Goal: Answer question/provide support: Share knowledge or assist other users

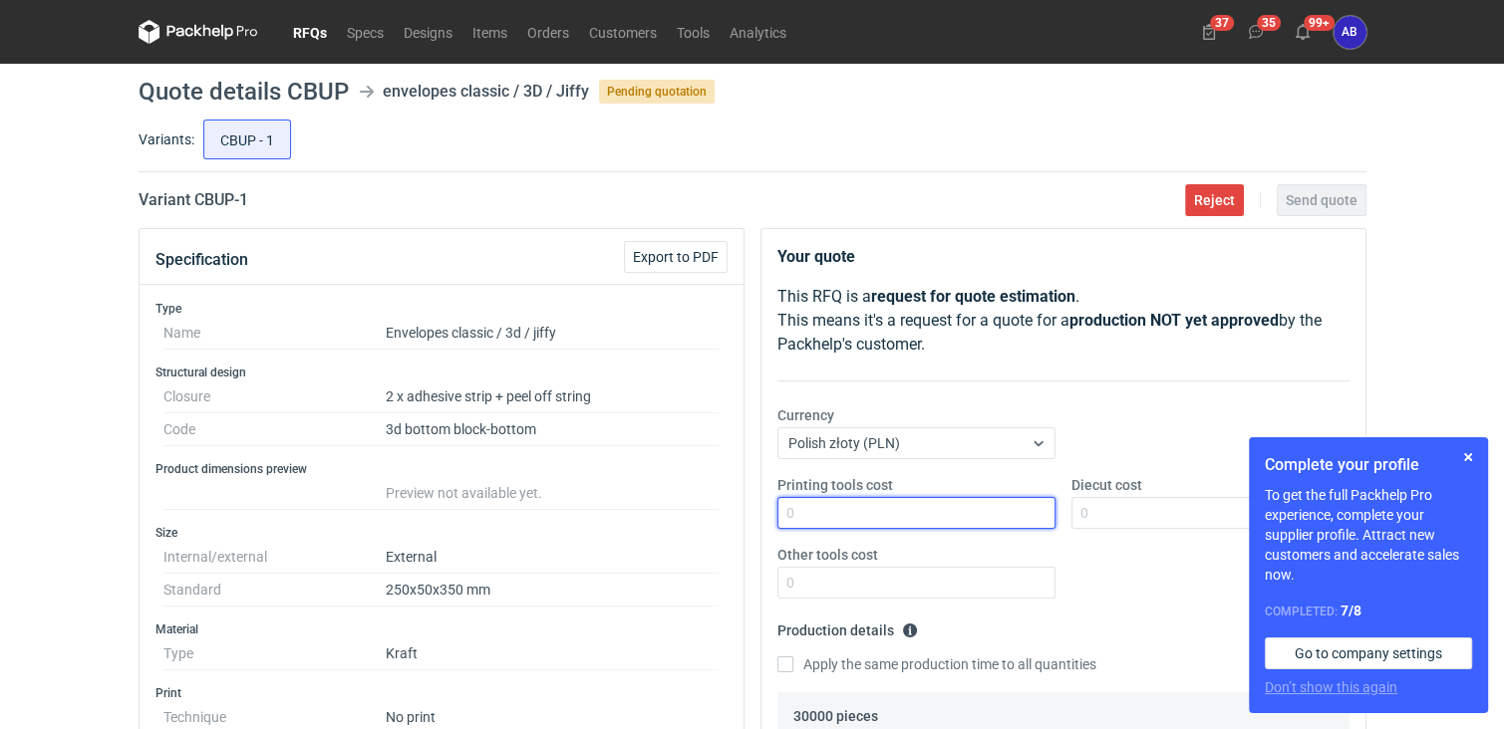
click at [817, 509] on input "Printing tools cost" at bounding box center [916, 513] width 278 height 32
type input "0"
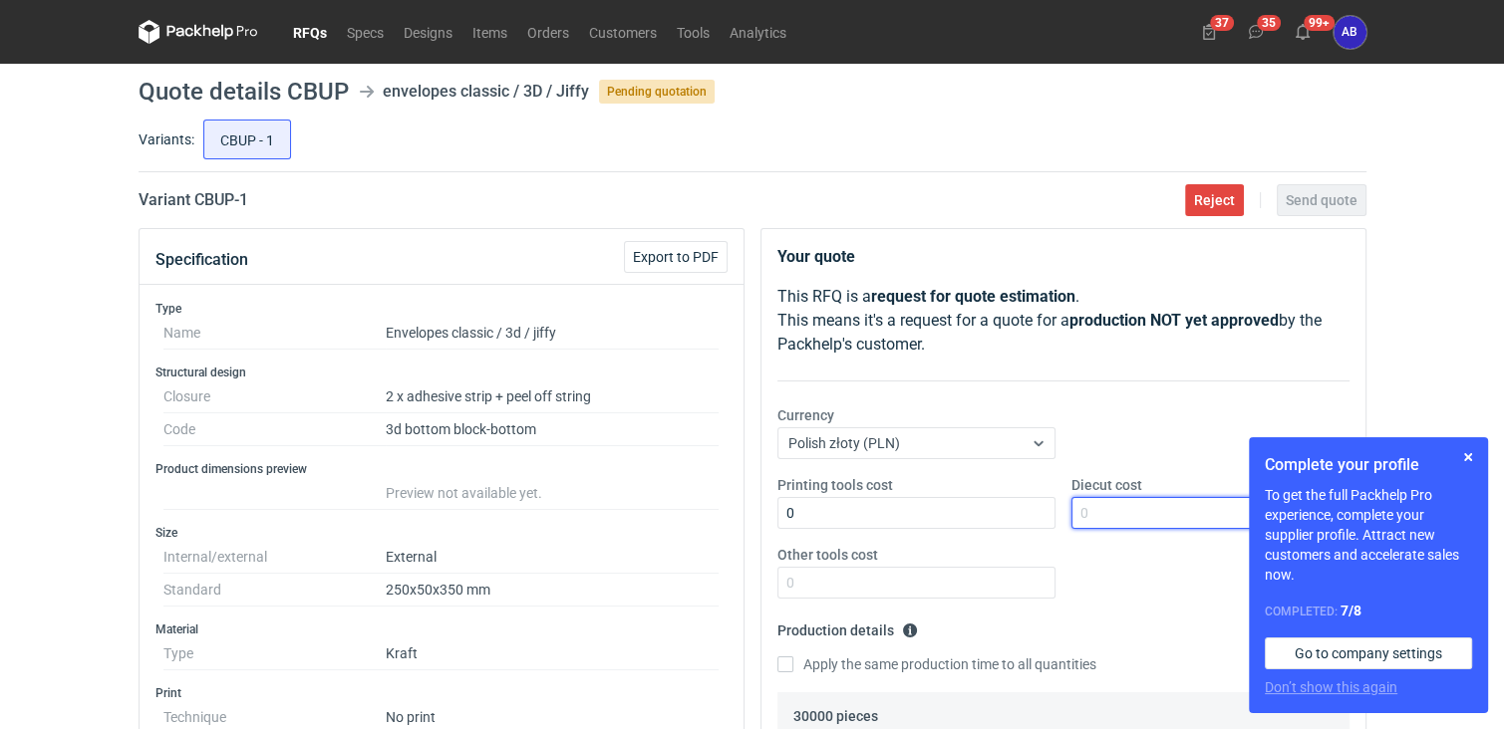
click at [1096, 507] on input "Diecut cost" at bounding box center [1210, 513] width 278 height 32
type input "0"
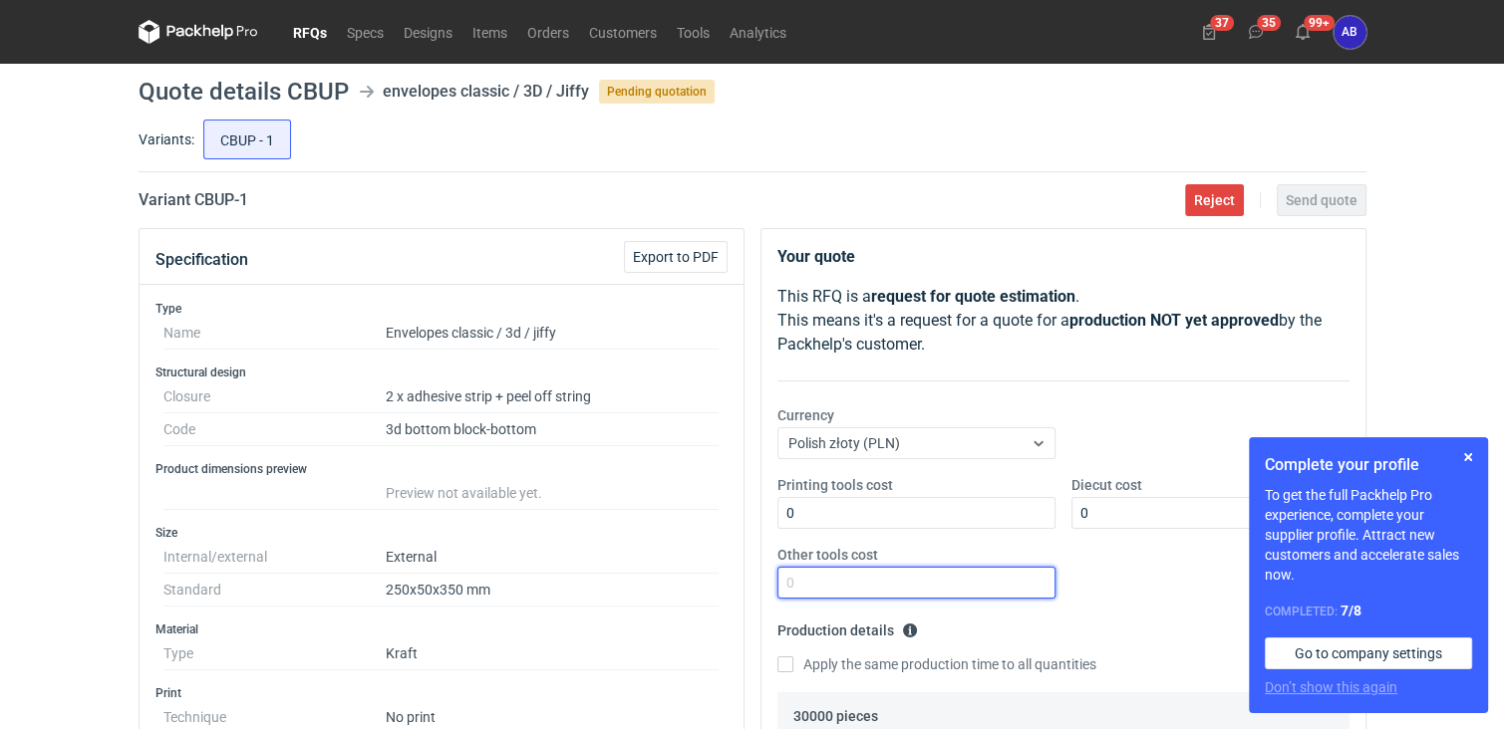
click at [928, 591] on input "Other tools cost" at bounding box center [916, 583] width 278 height 32
type input "0"
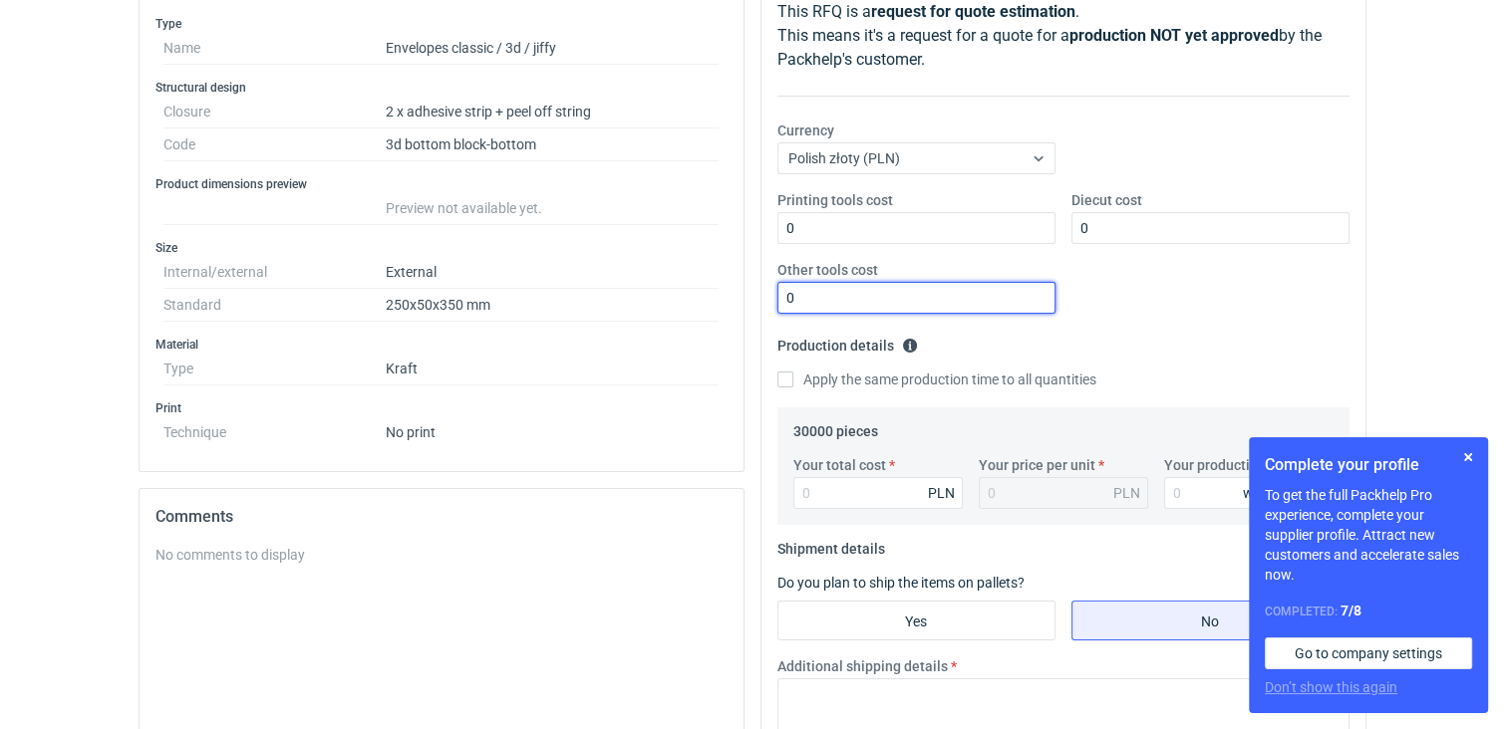
scroll to position [304, 0]
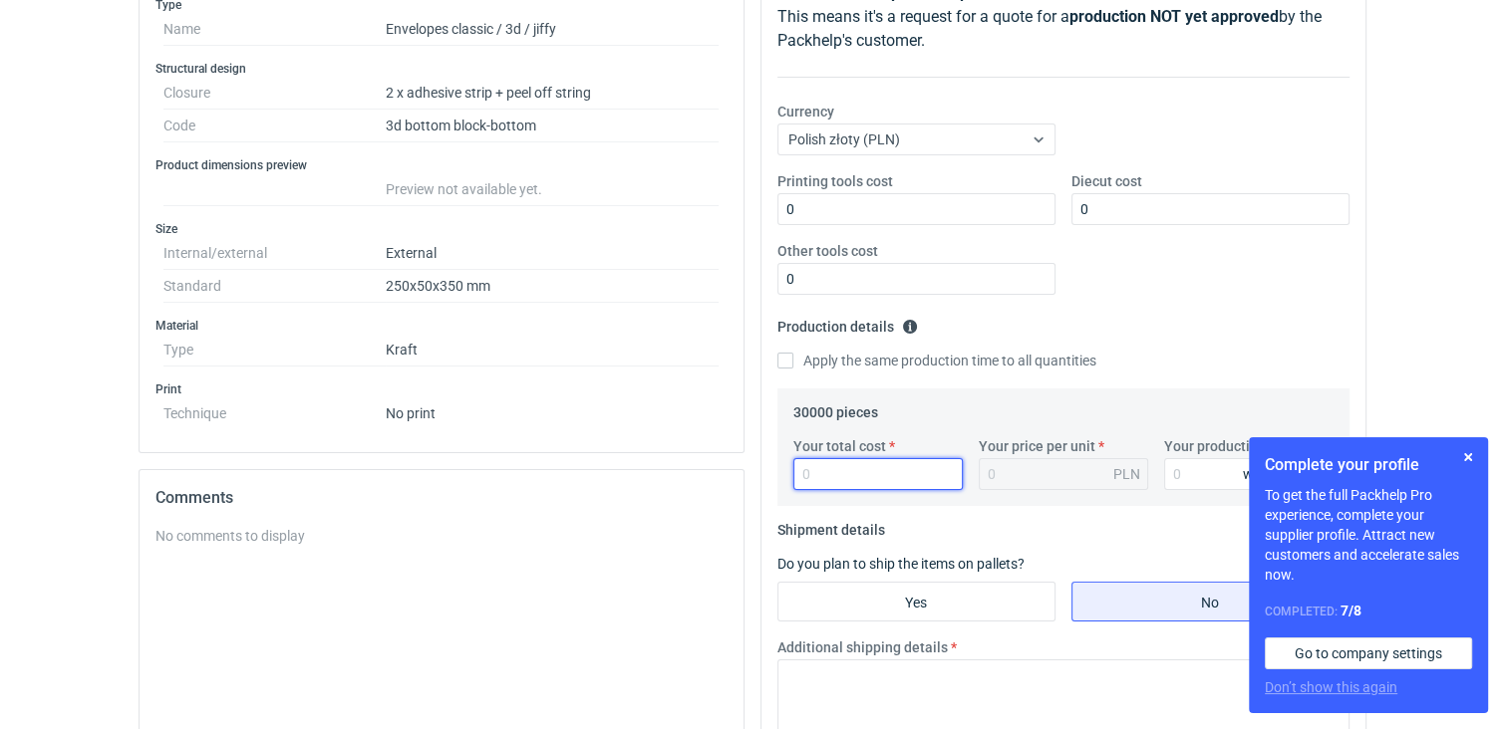
click at [821, 466] on input "Your total cost" at bounding box center [877, 474] width 169 height 32
type input "171"
type input "0.01"
type input "17100"
type input "0.57"
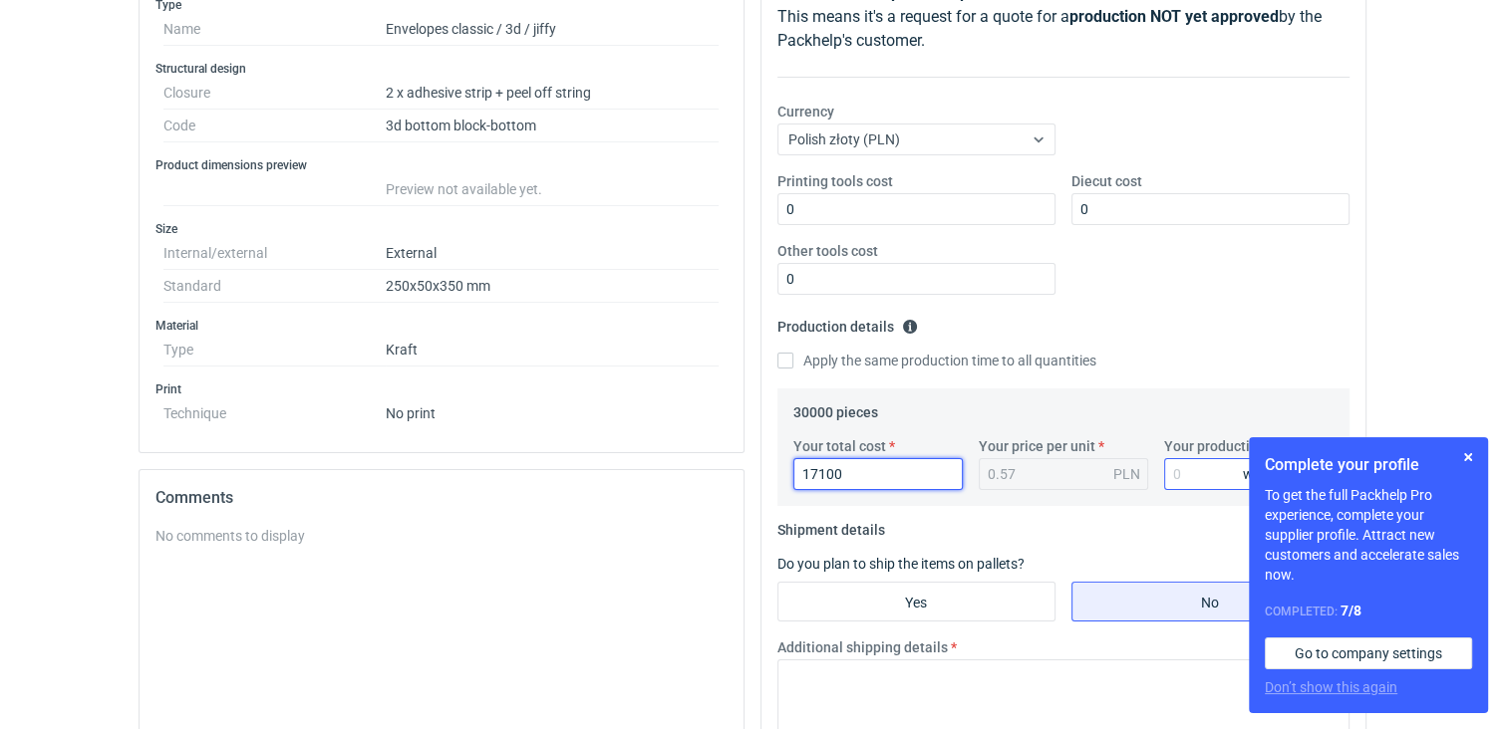
type input "17100"
click at [1195, 473] on input "Your production time" at bounding box center [1248, 474] width 169 height 32
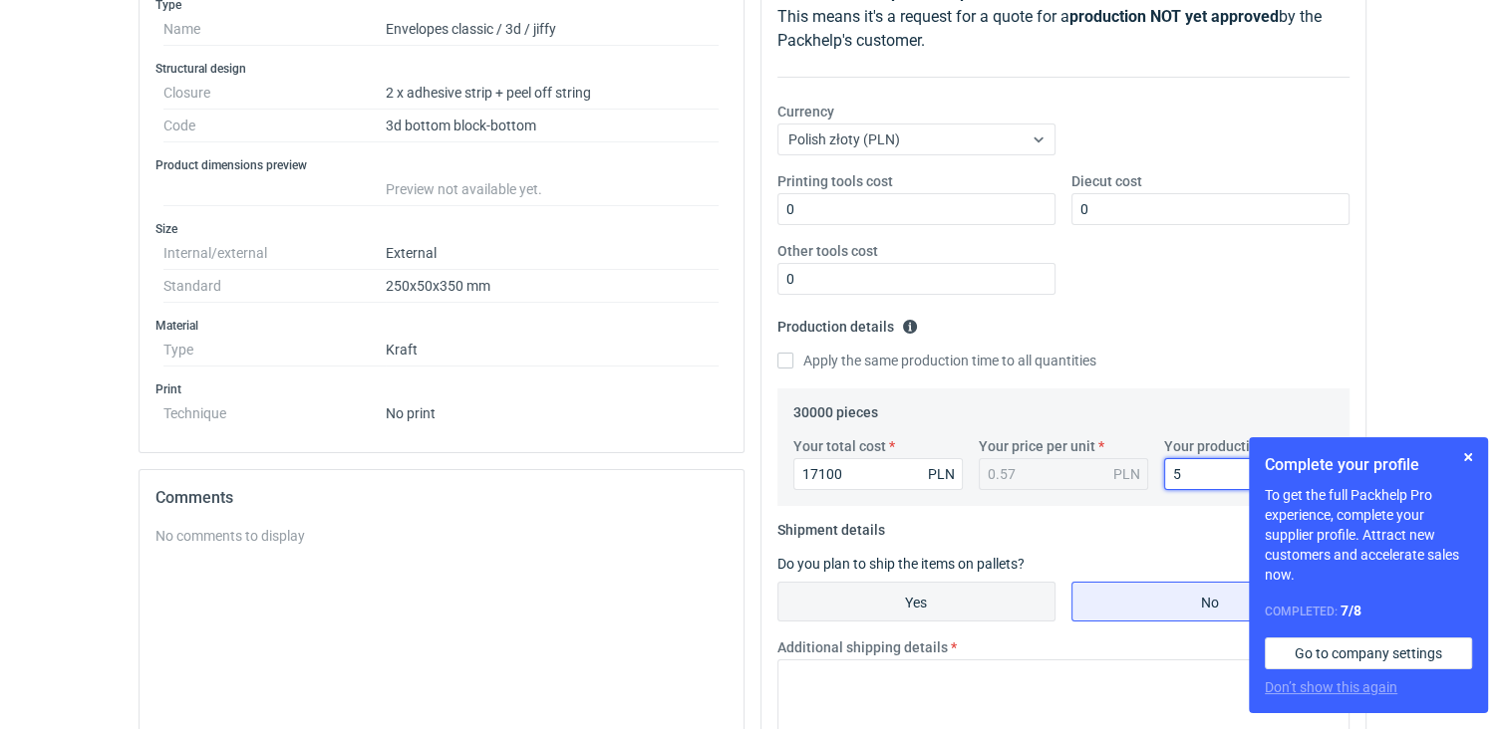
type input "5"
click at [946, 604] on input "Yes" at bounding box center [916, 602] width 276 height 38
radio input "true"
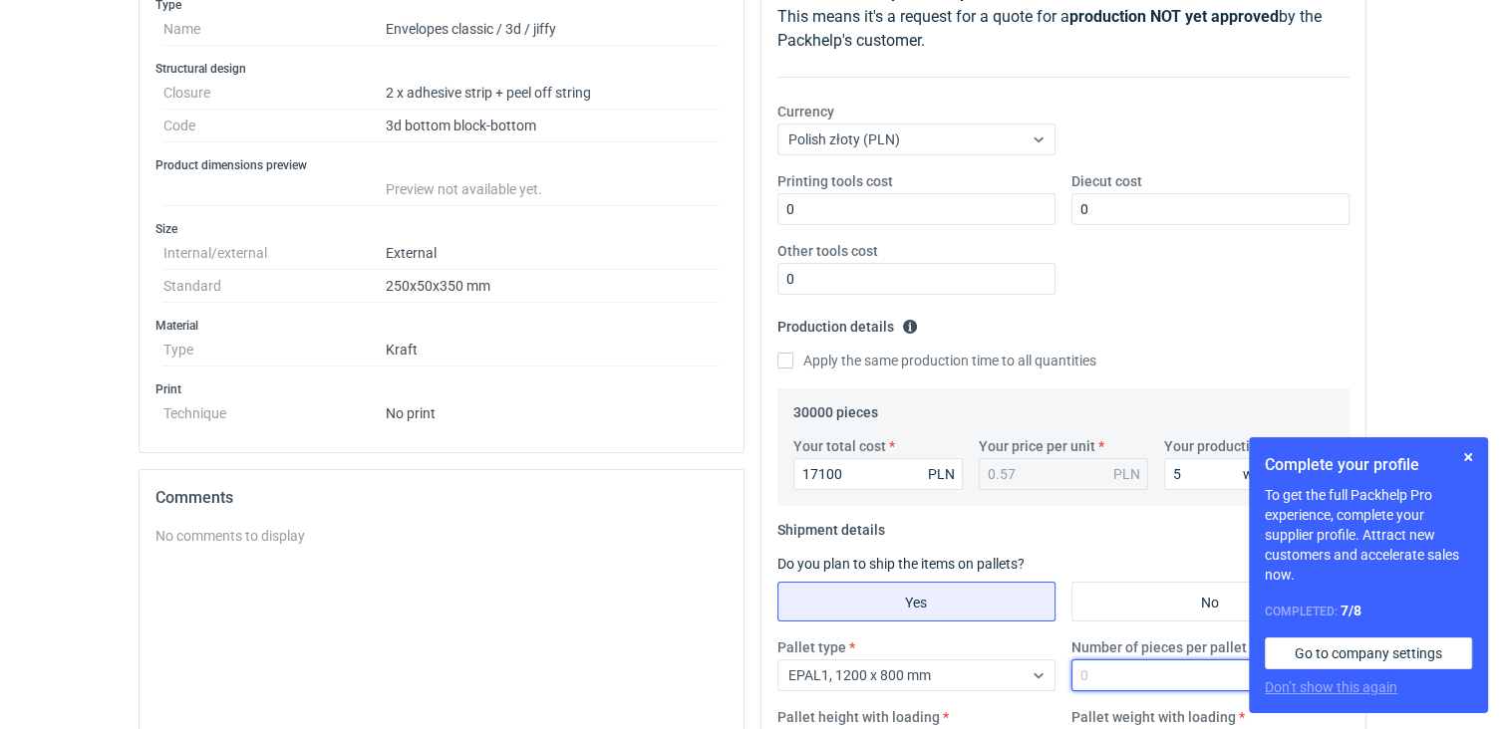
click at [1119, 668] on input "Number of pieces per pallet" at bounding box center [1210, 676] width 278 height 32
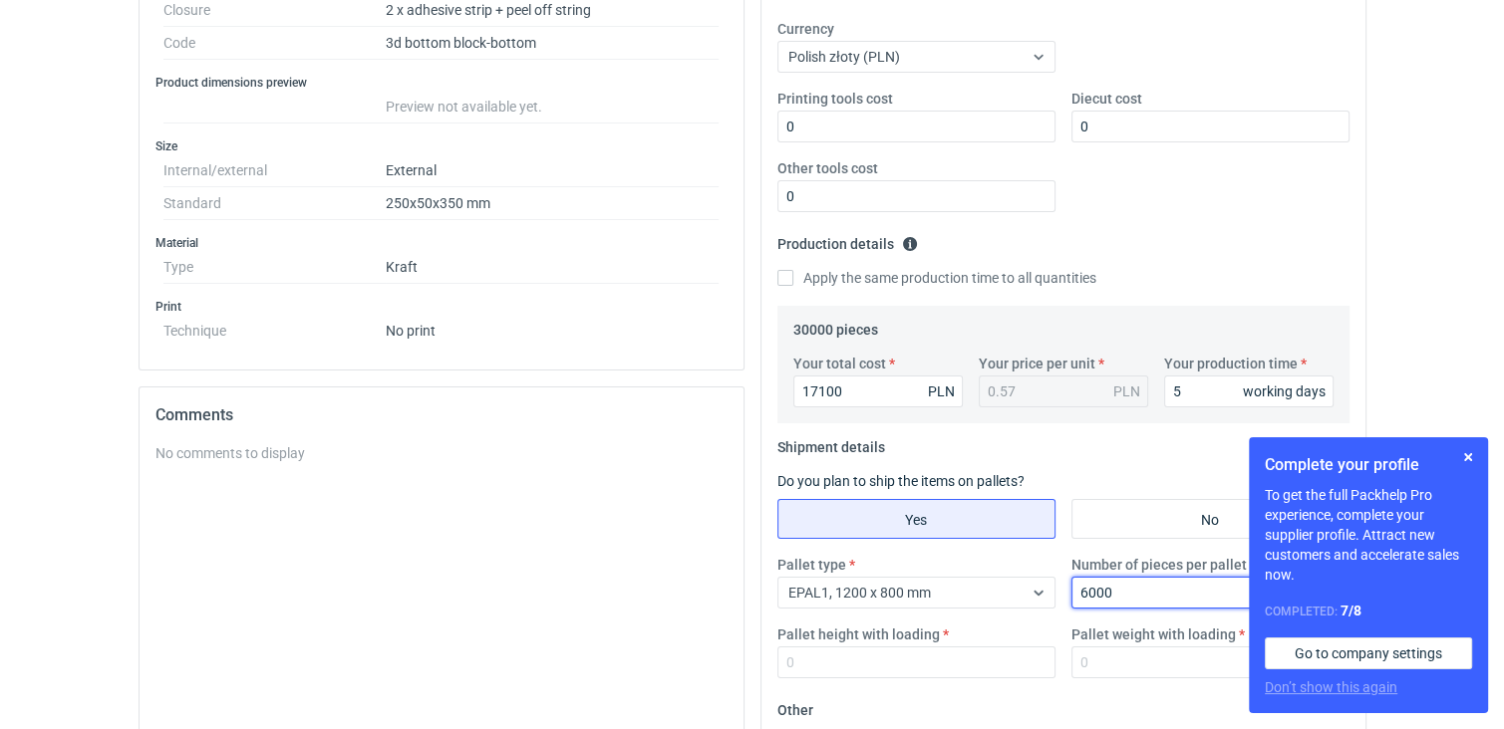
scroll to position [394, 0]
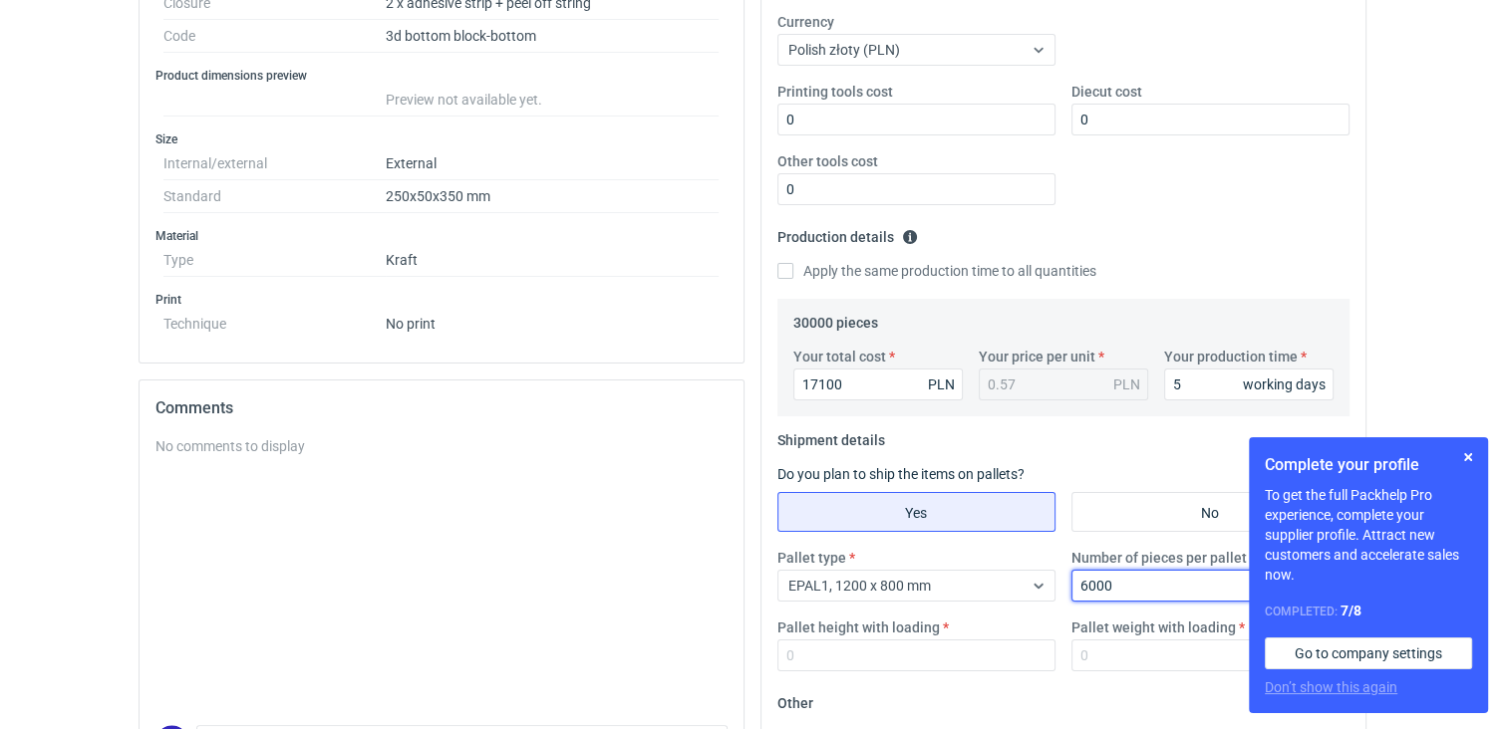
type input "6000"
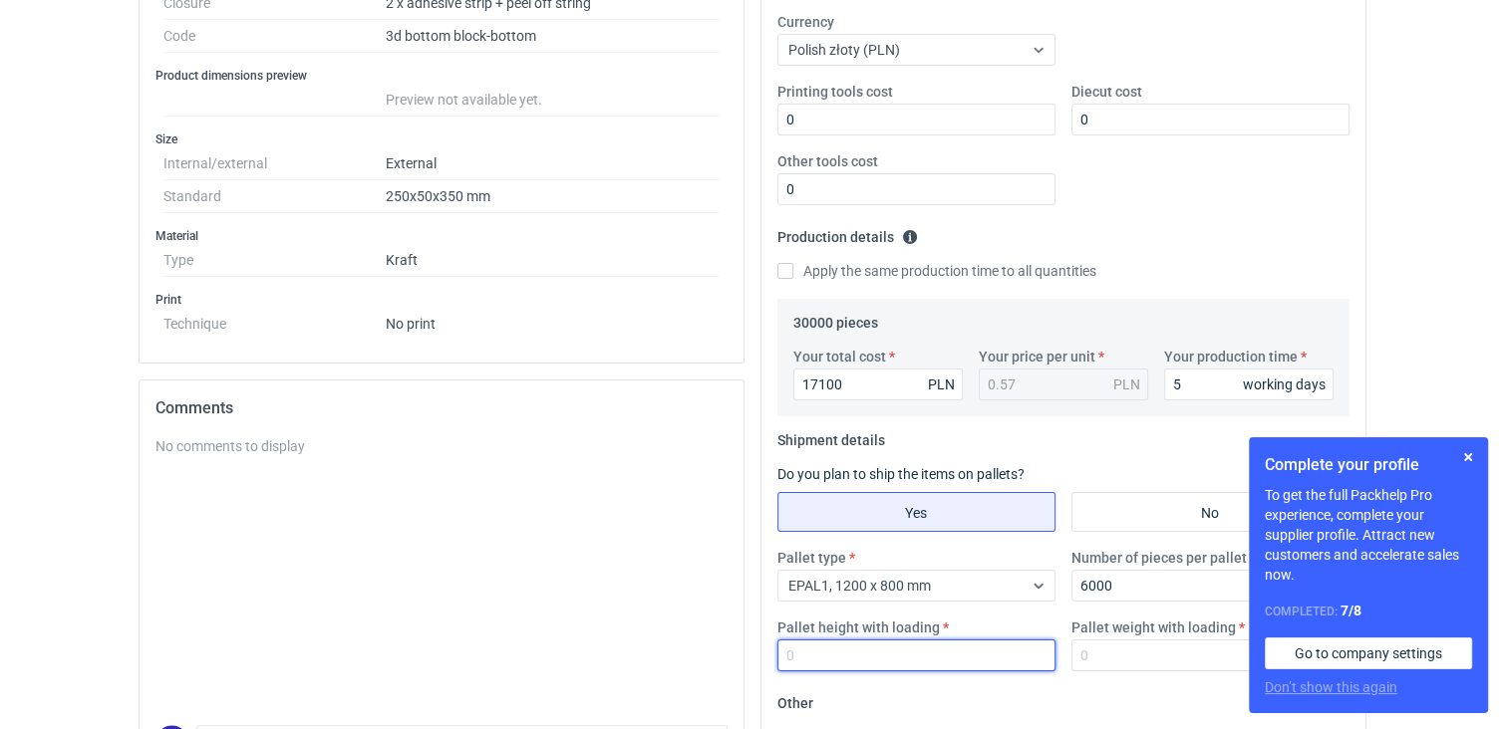
click at [835, 660] on input "Pallet height with loading" at bounding box center [916, 656] width 278 height 32
type input "125"
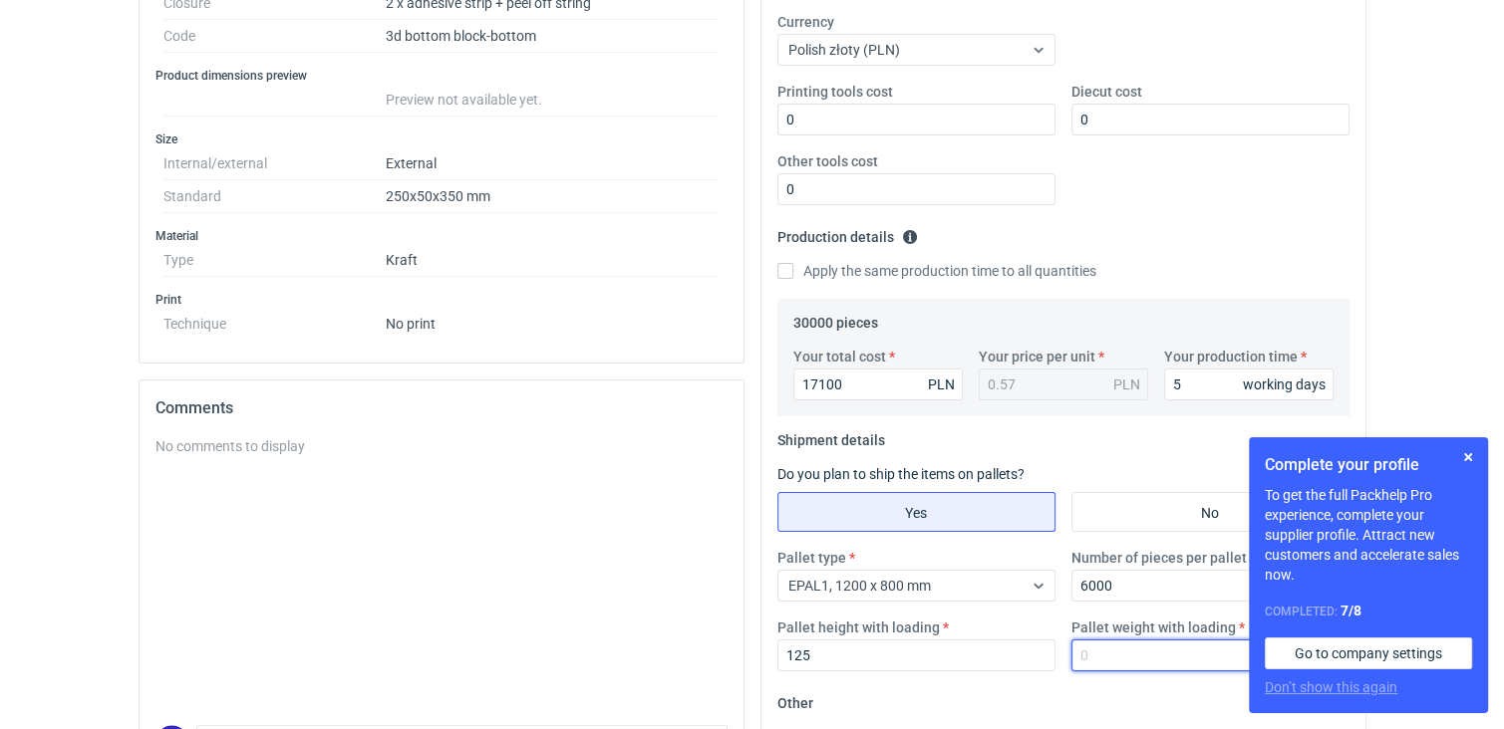
click at [1148, 653] on input "Pallet weight with loading" at bounding box center [1210, 656] width 278 height 32
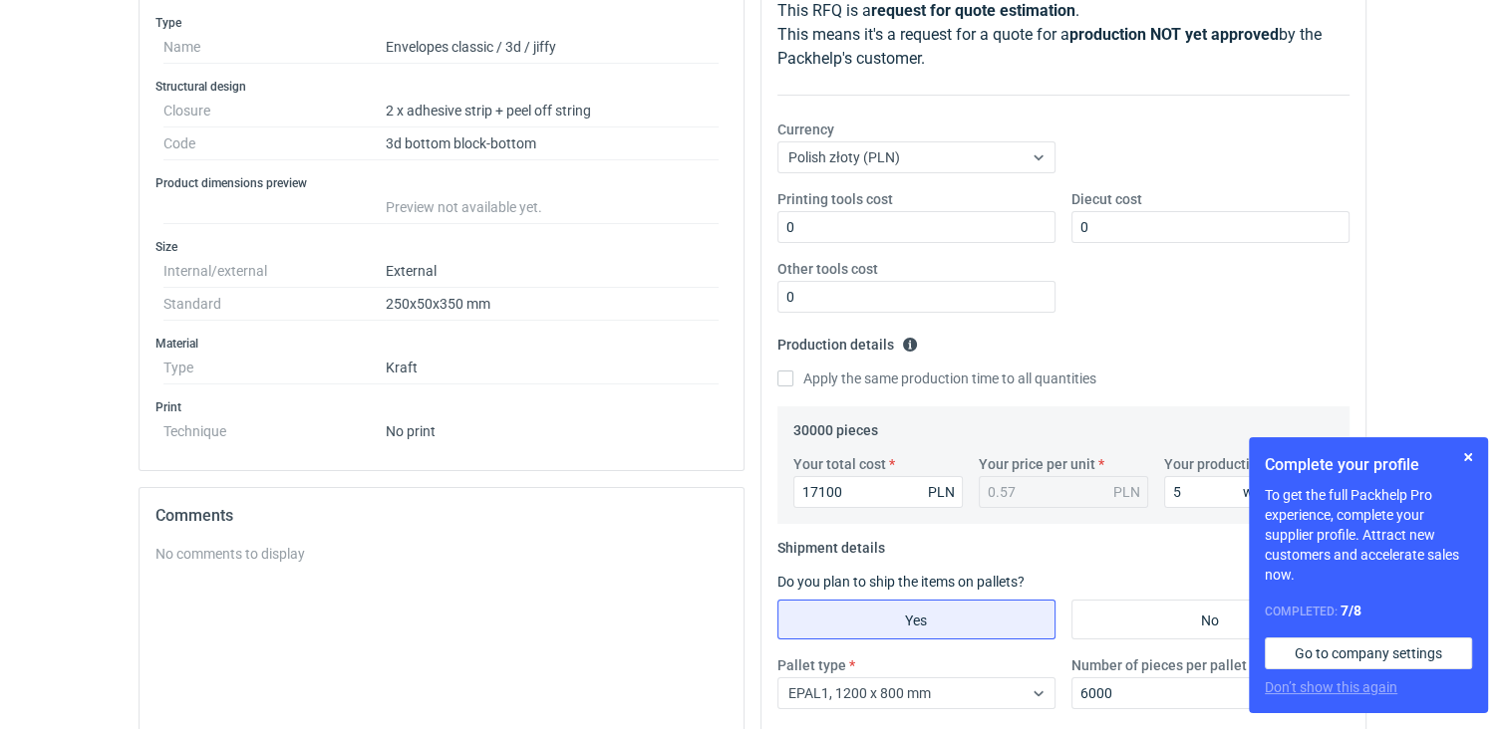
scroll to position [291, 0]
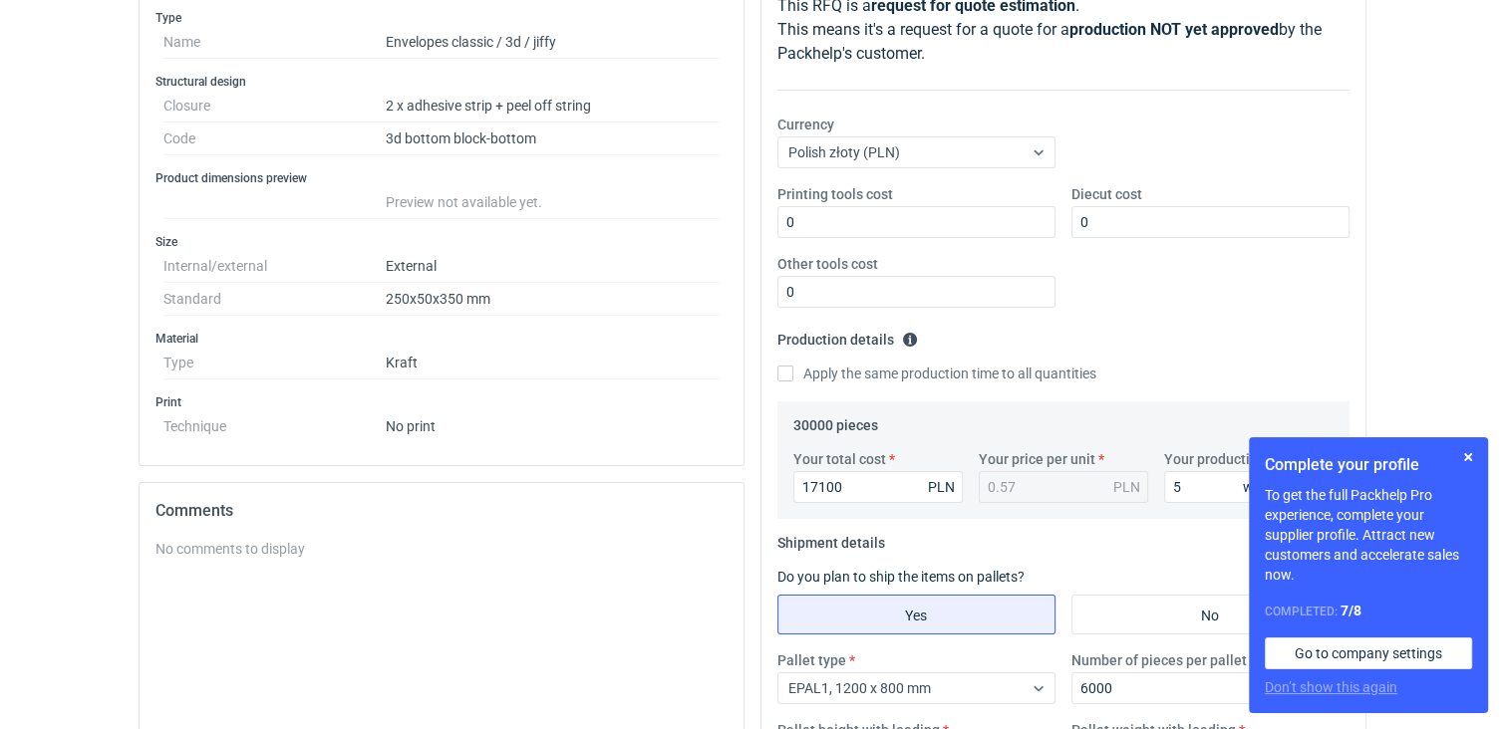
type input "225"
click at [1195, 310] on div "Printing tools cost 0 Diecut cost 0 Other tools cost 0" at bounding box center [1063, 254] width 588 height 140
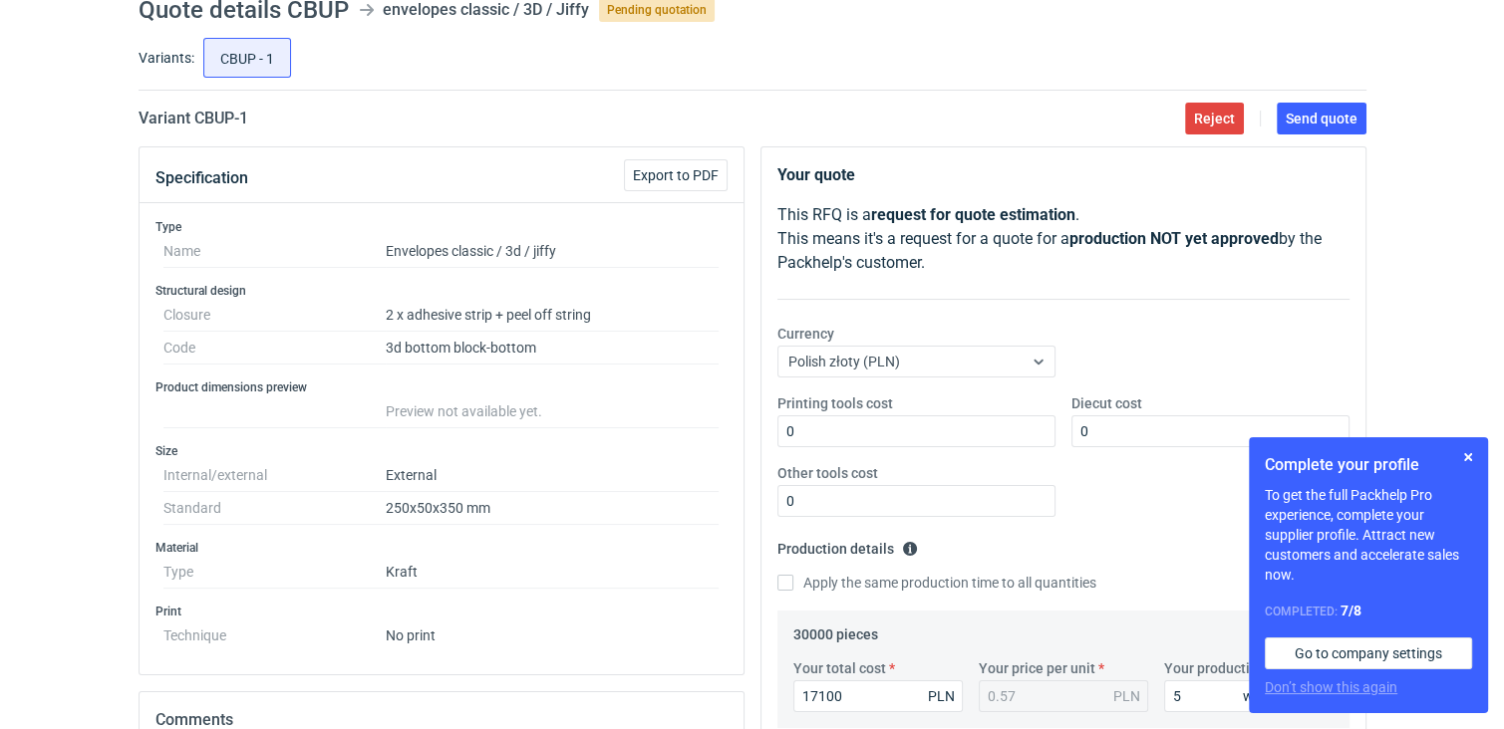
scroll to position [73, 0]
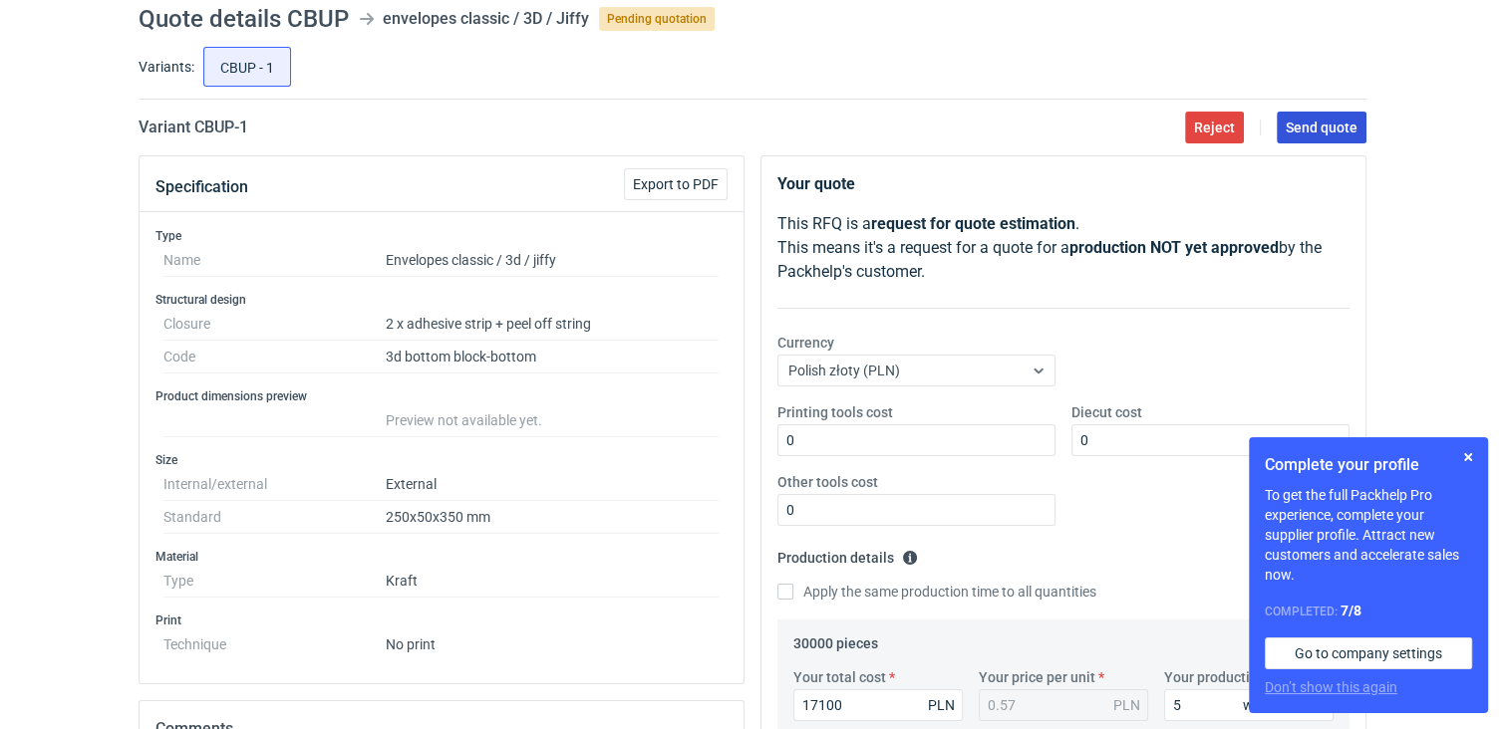
click at [1327, 130] on span "Send quote" at bounding box center [1321, 128] width 72 height 14
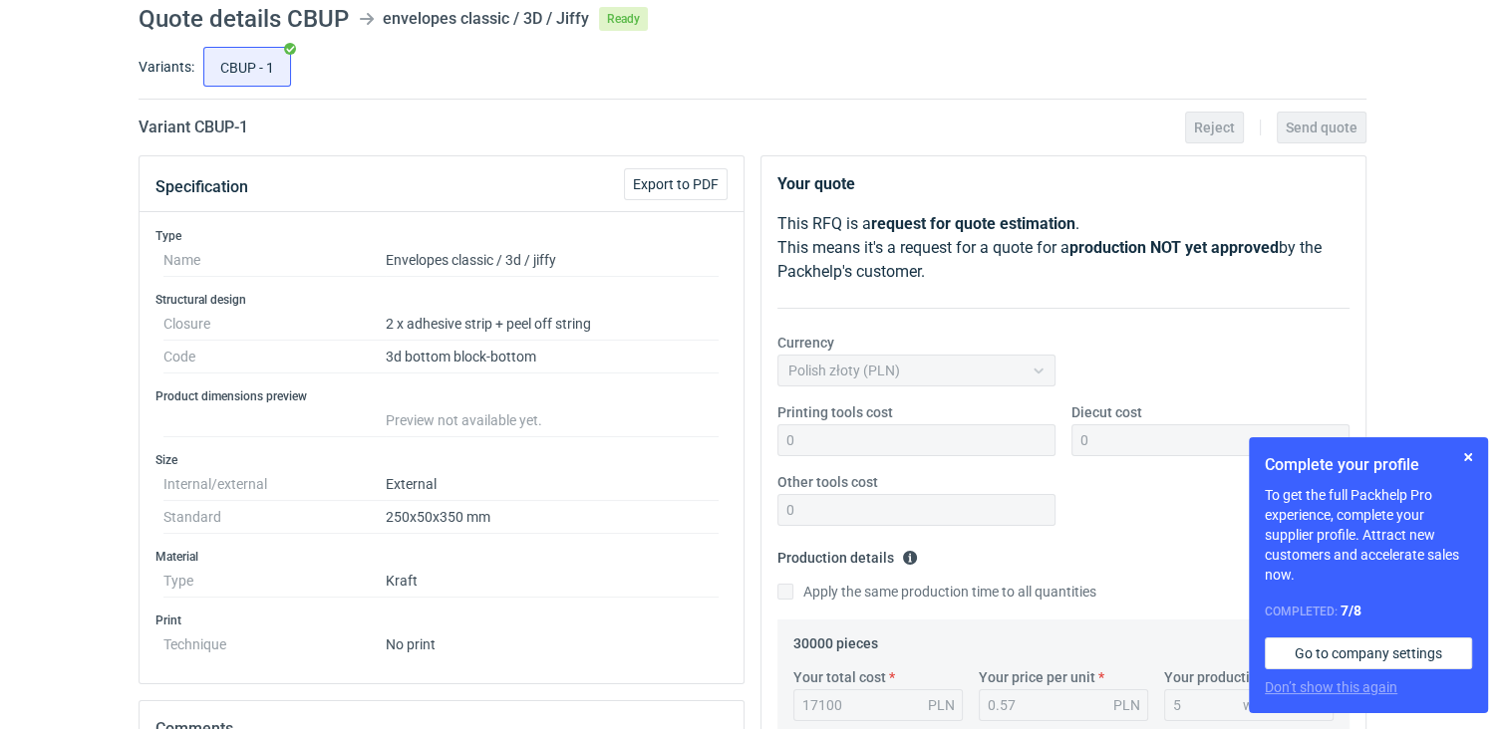
scroll to position [0, 0]
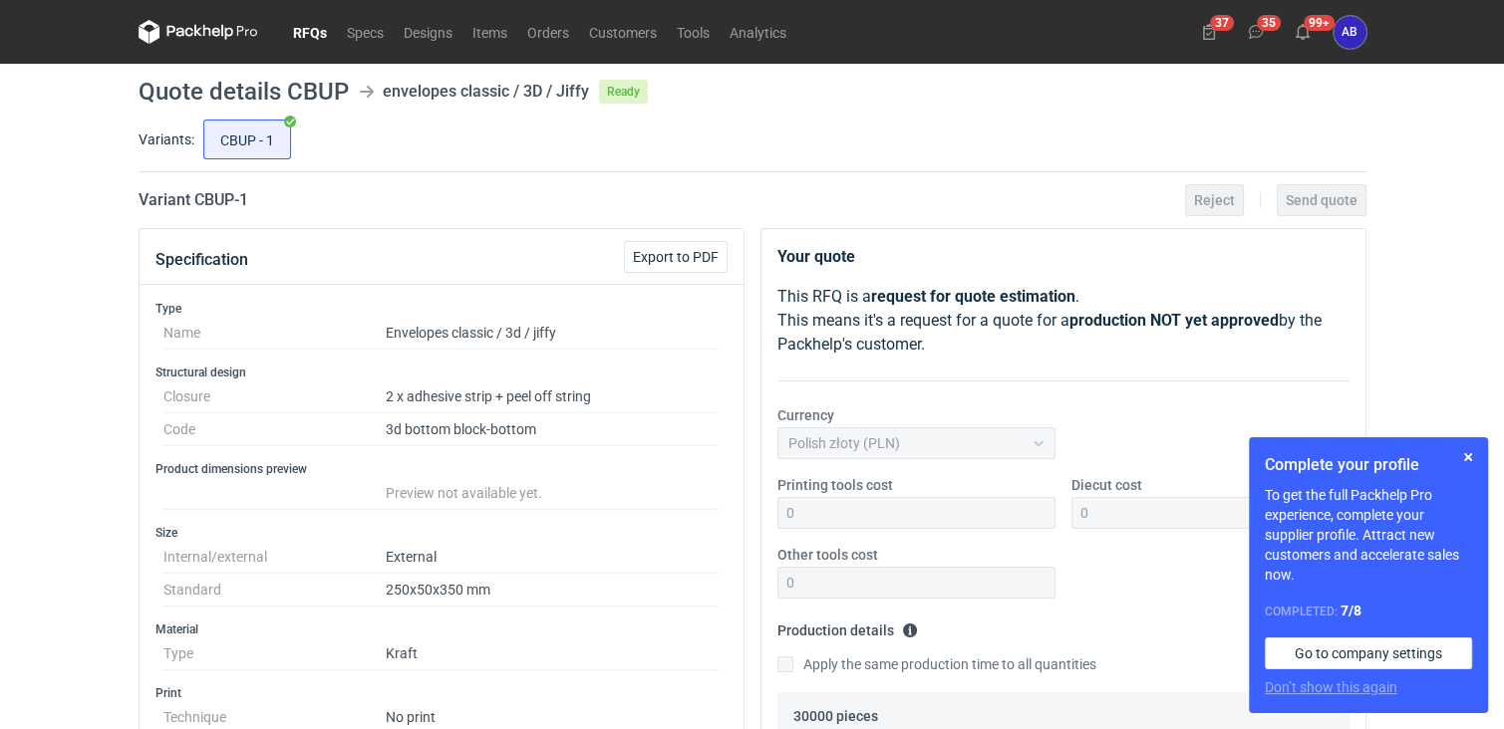
click at [302, 30] on link "RFQs" at bounding box center [310, 32] width 54 height 24
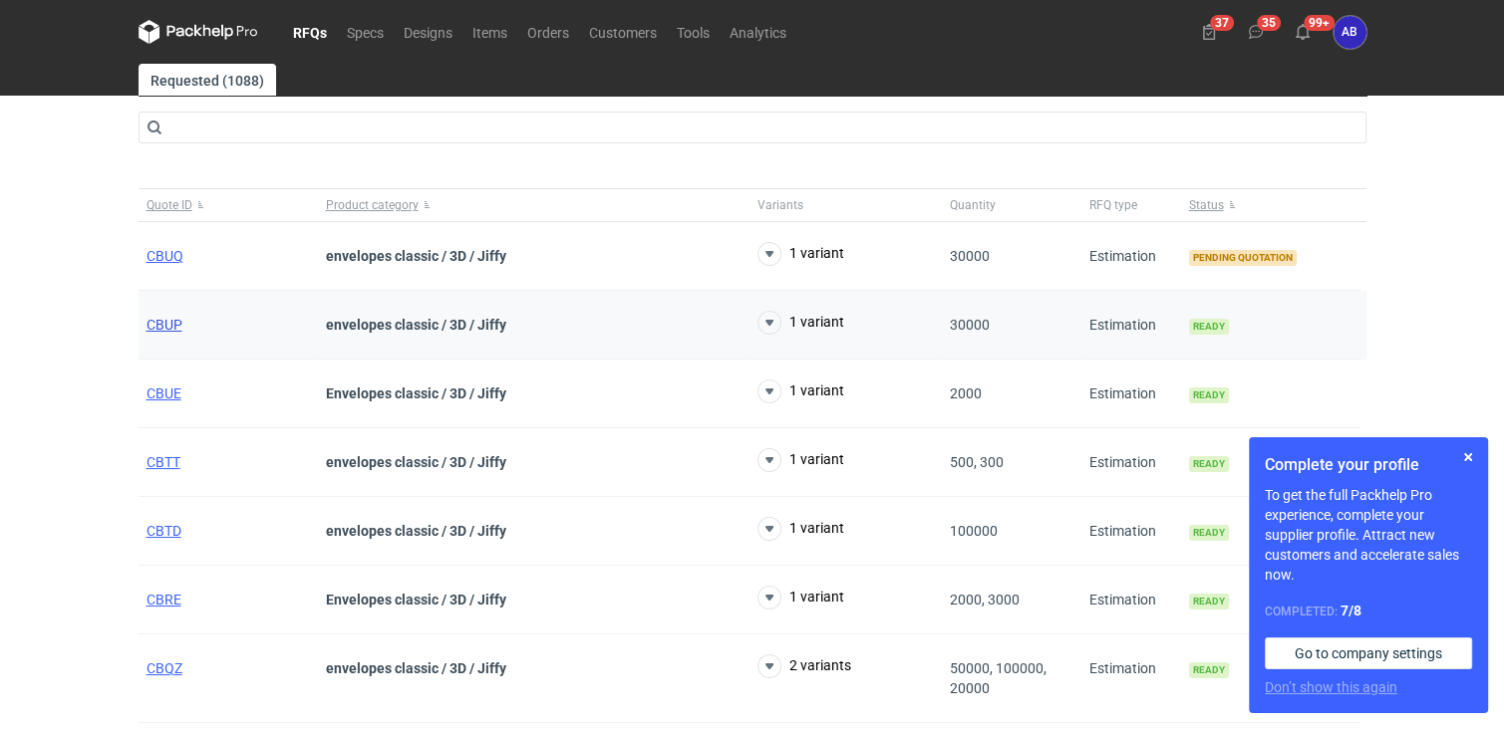
click at [165, 321] on span "CBUP" at bounding box center [164, 325] width 36 height 16
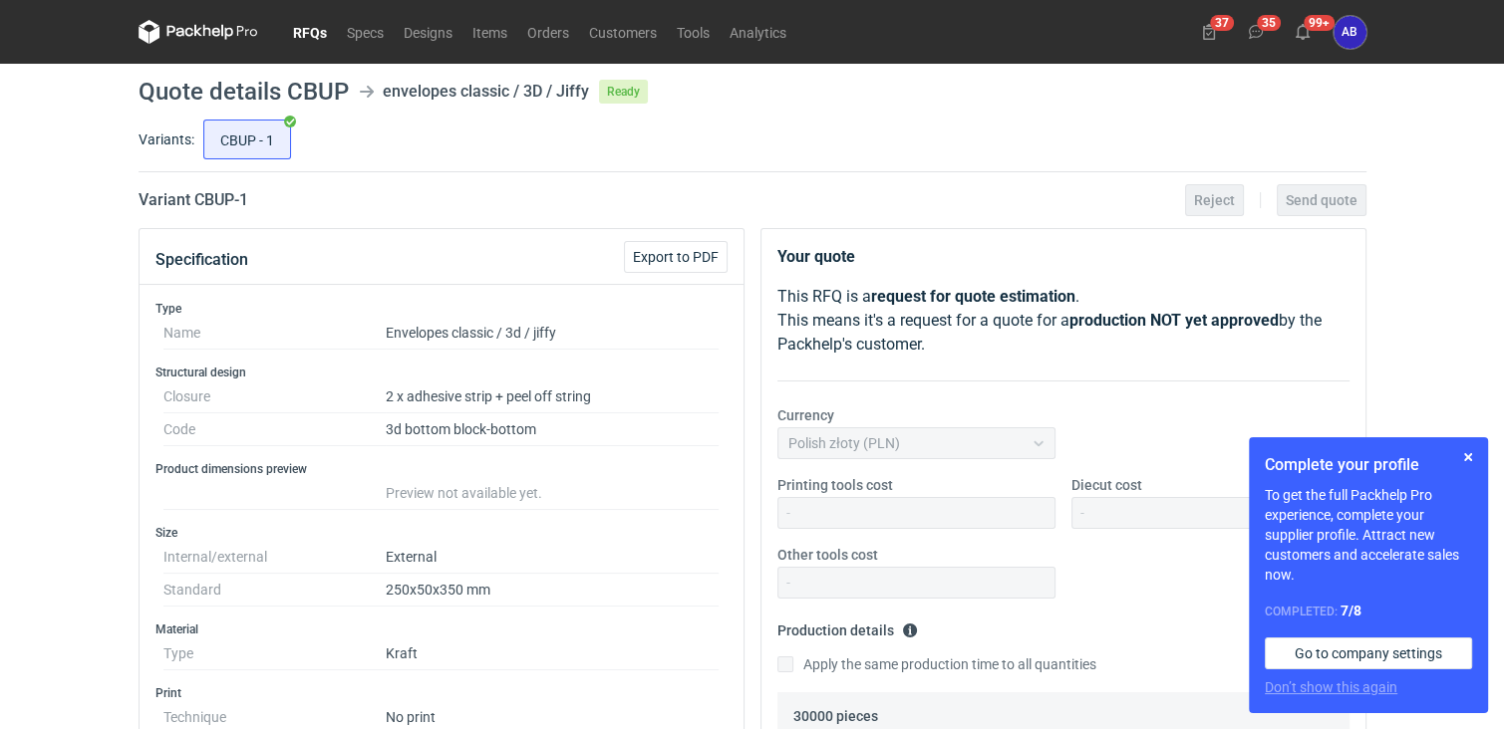
click at [312, 34] on link "RFQs" at bounding box center [310, 32] width 54 height 24
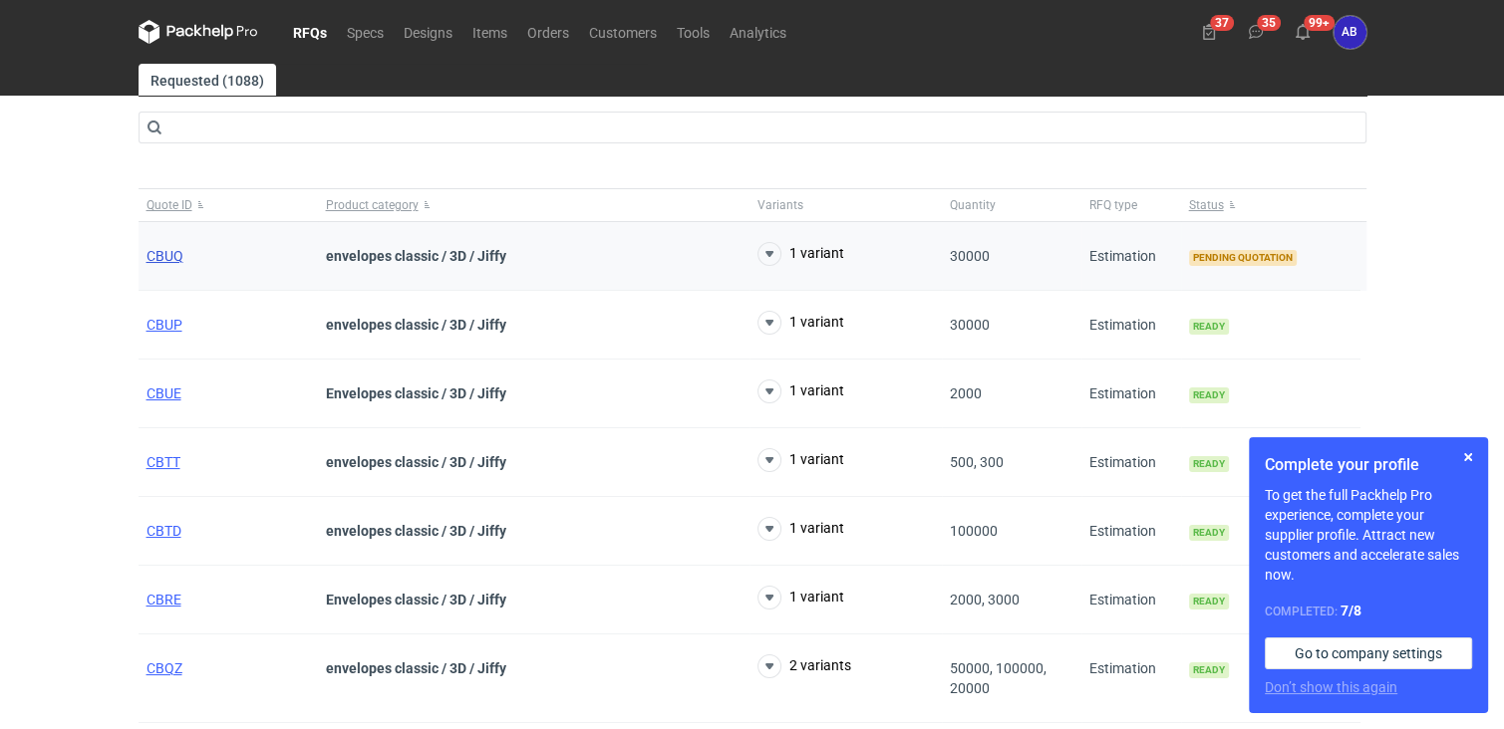
click at [147, 252] on span "CBUQ" at bounding box center [164, 256] width 37 height 16
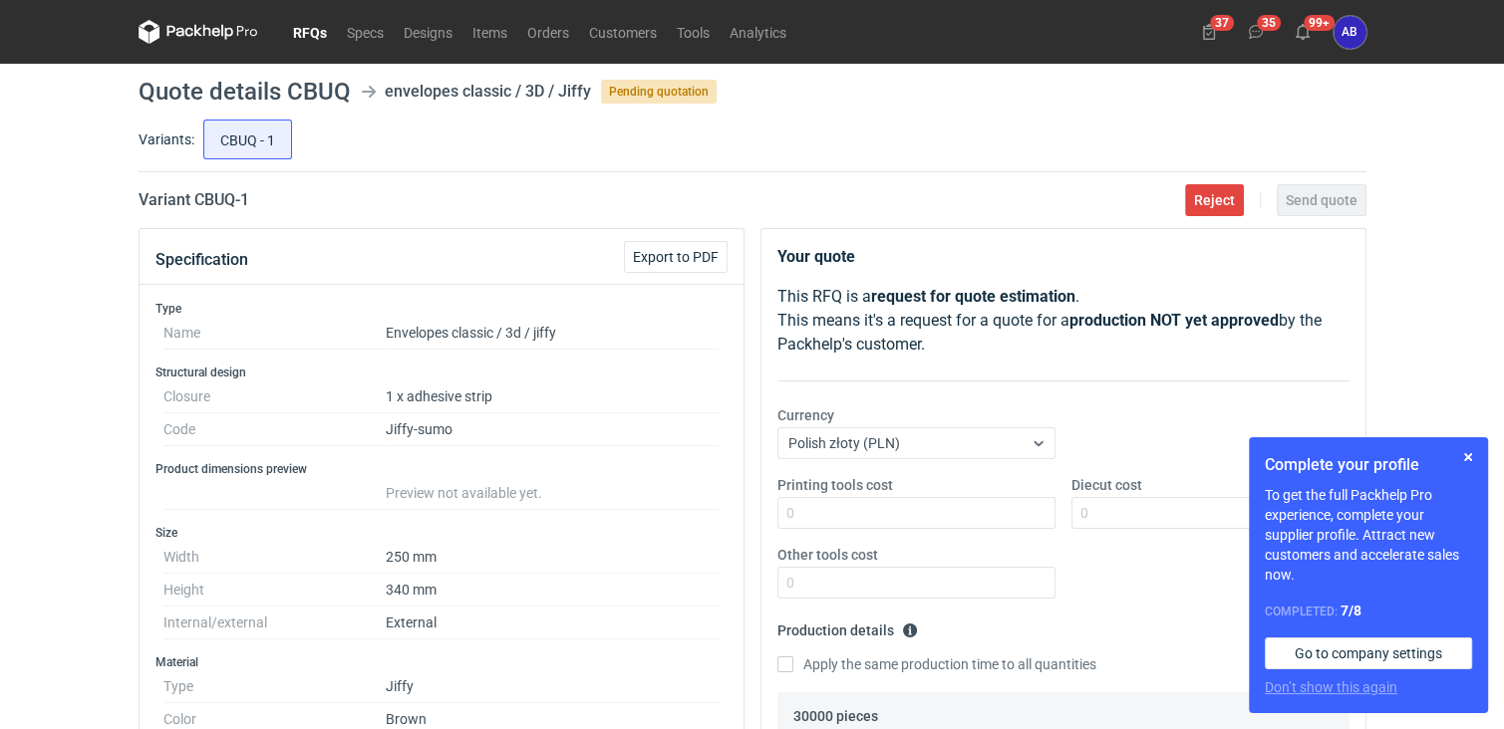
click at [304, 32] on link "RFQs" at bounding box center [310, 32] width 54 height 24
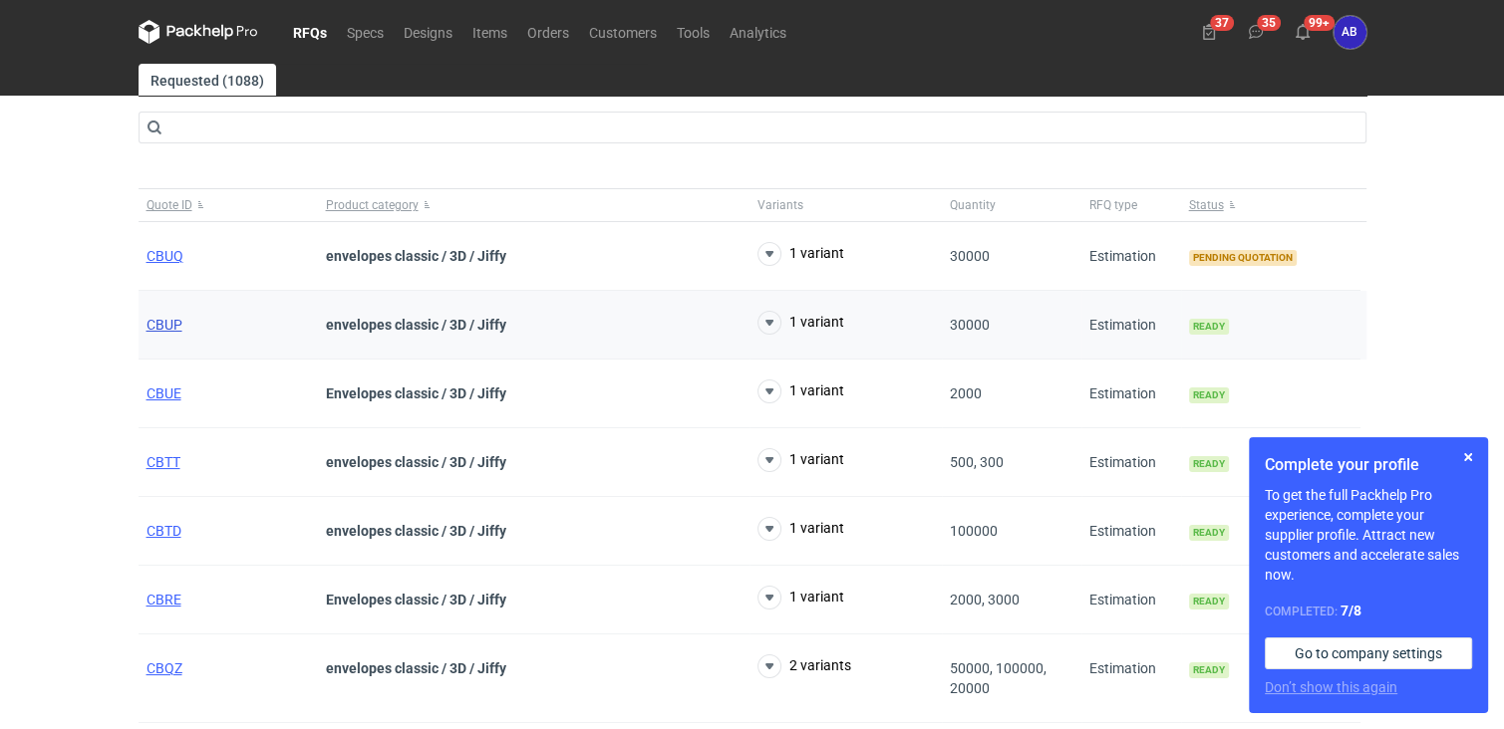
click at [169, 325] on span "CBUP" at bounding box center [164, 325] width 36 height 16
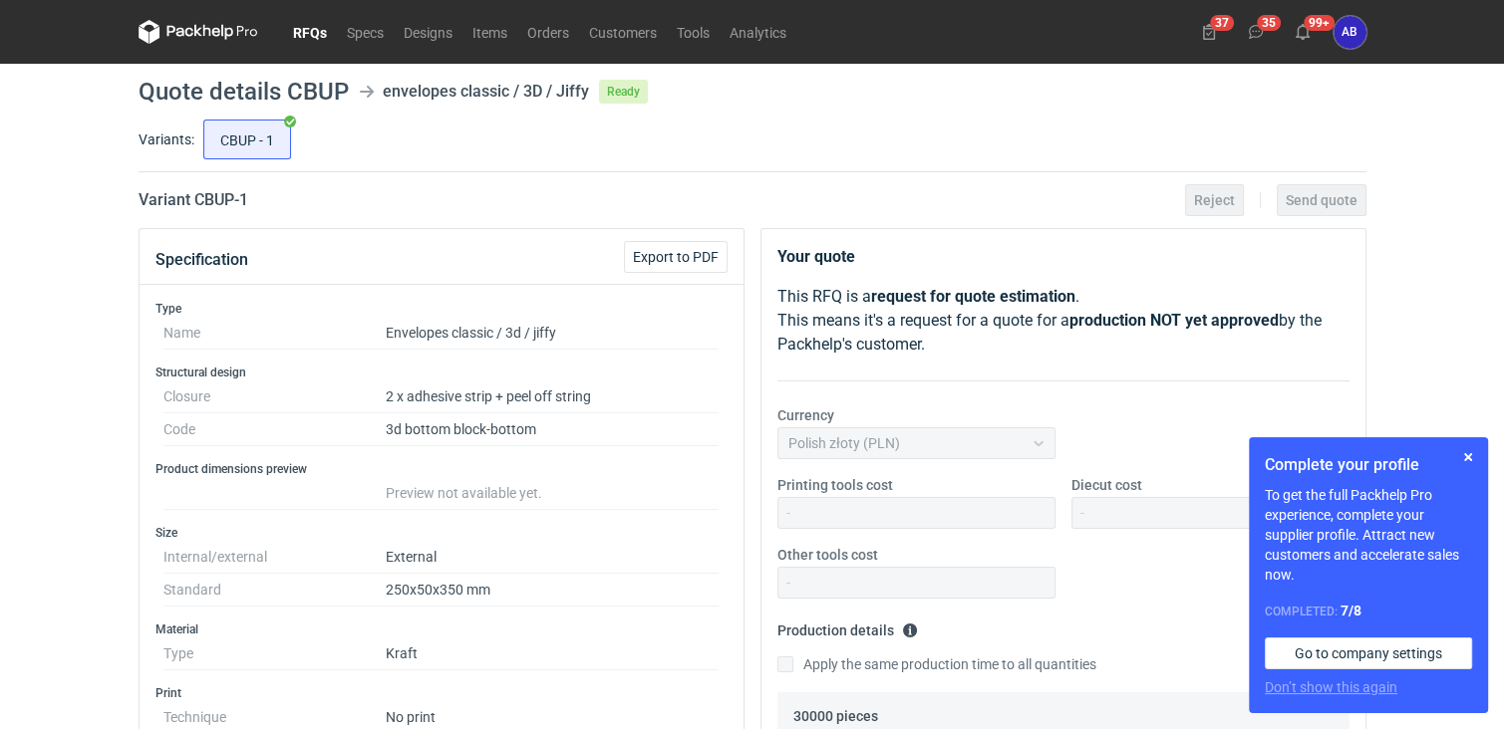
click at [314, 29] on link "RFQs" at bounding box center [310, 32] width 54 height 24
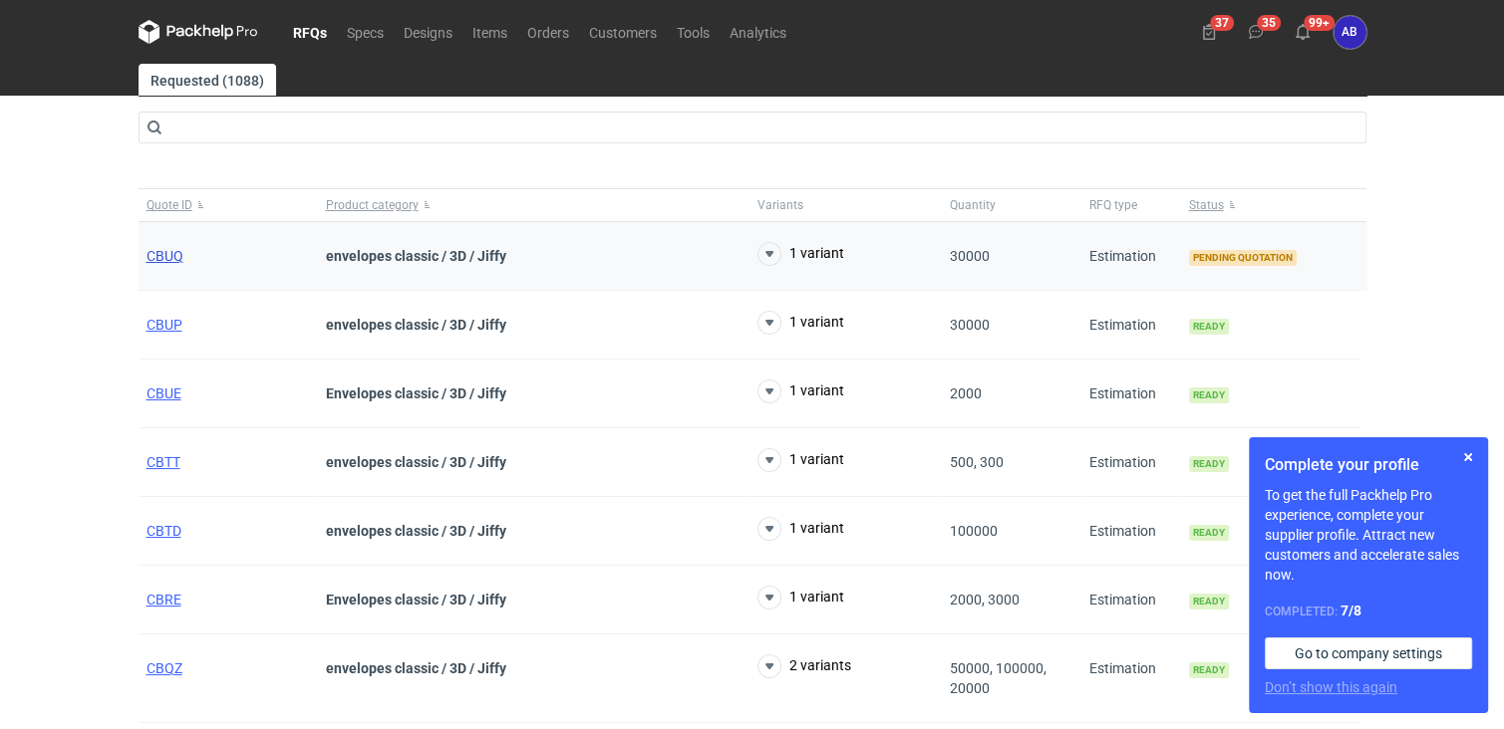
click at [167, 258] on span "CBUQ" at bounding box center [164, 256] width 37 height 16
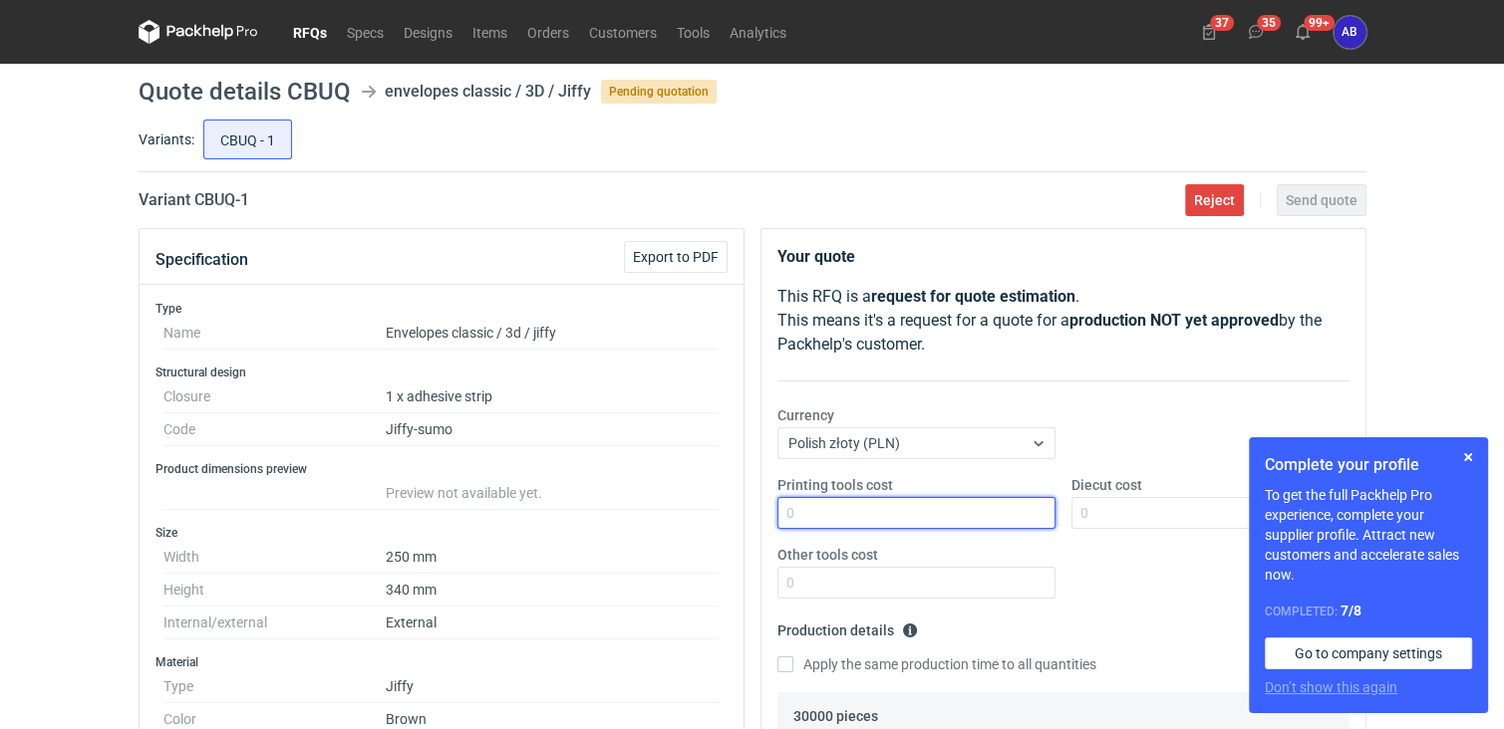
click at [817, 508] on input "Printing tools cost" at bounding box center [916, 513] width 278 height 32
type input "0"
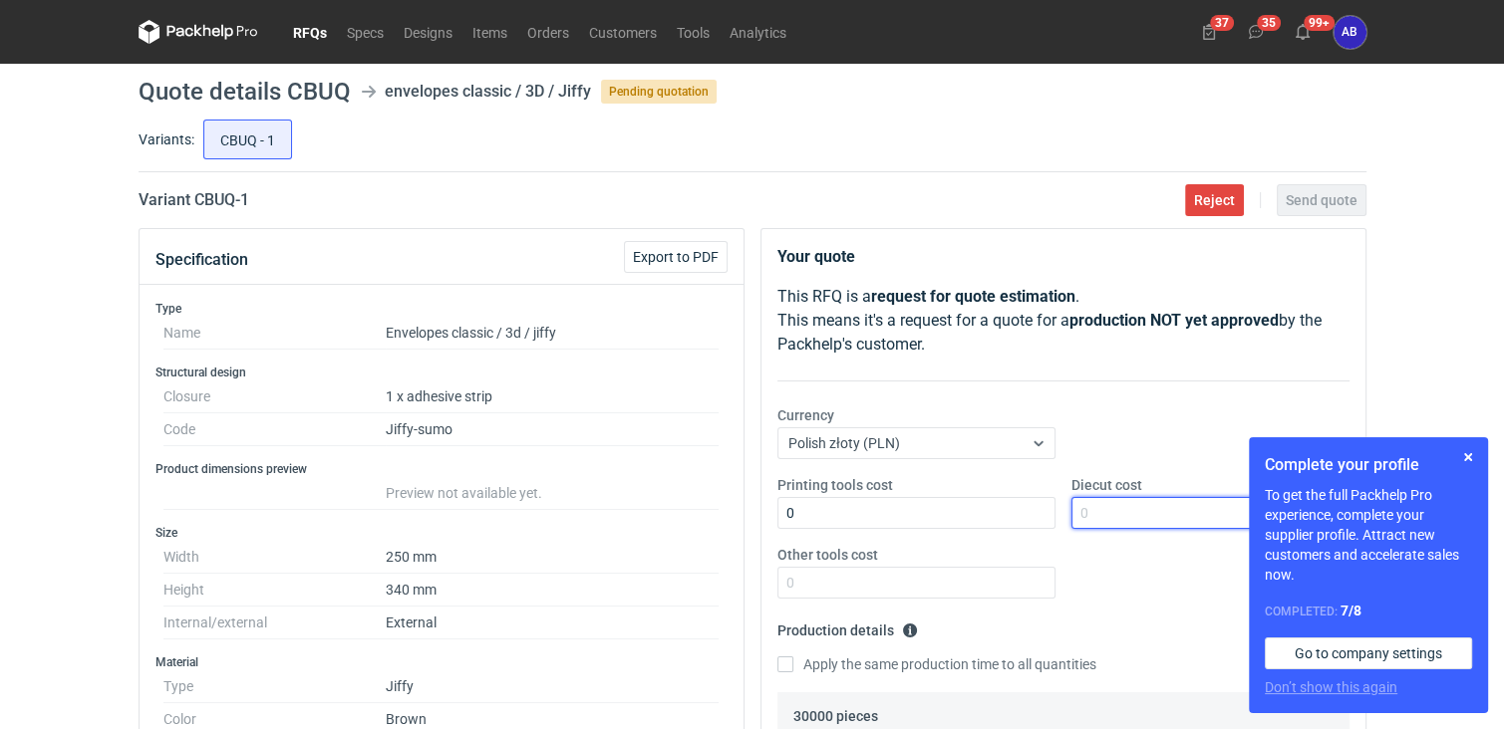
click at [1142, 512] on input "Diecut cost" at bounding box center [1210, 513] width 278 height 32
type input "0"
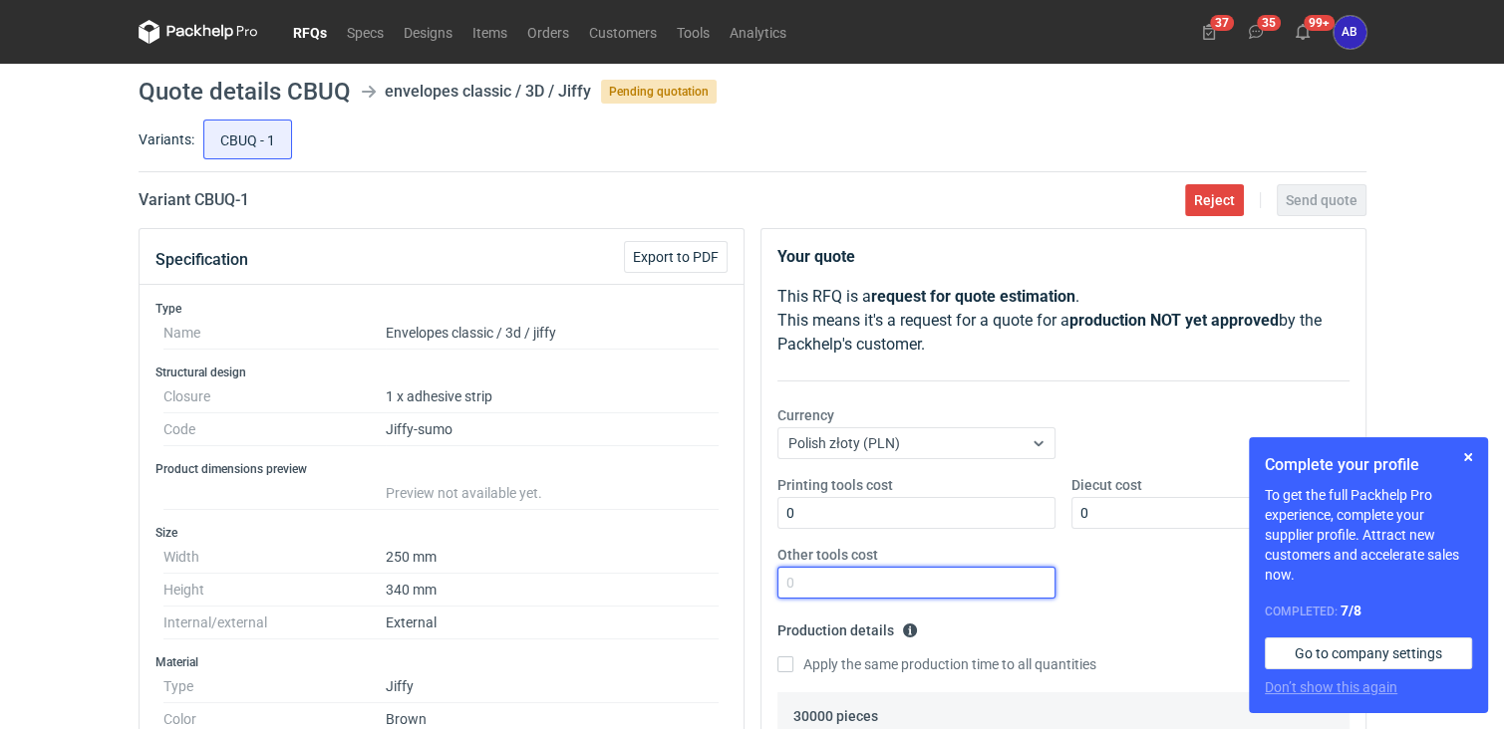
click at [851, 584] on input "Other tools cost" at bounding box center [916, 583] width 278 height 32
type input "0"
click at [1471, 455] on button "button" at bounding box center [1468, 457] width 24 height 24
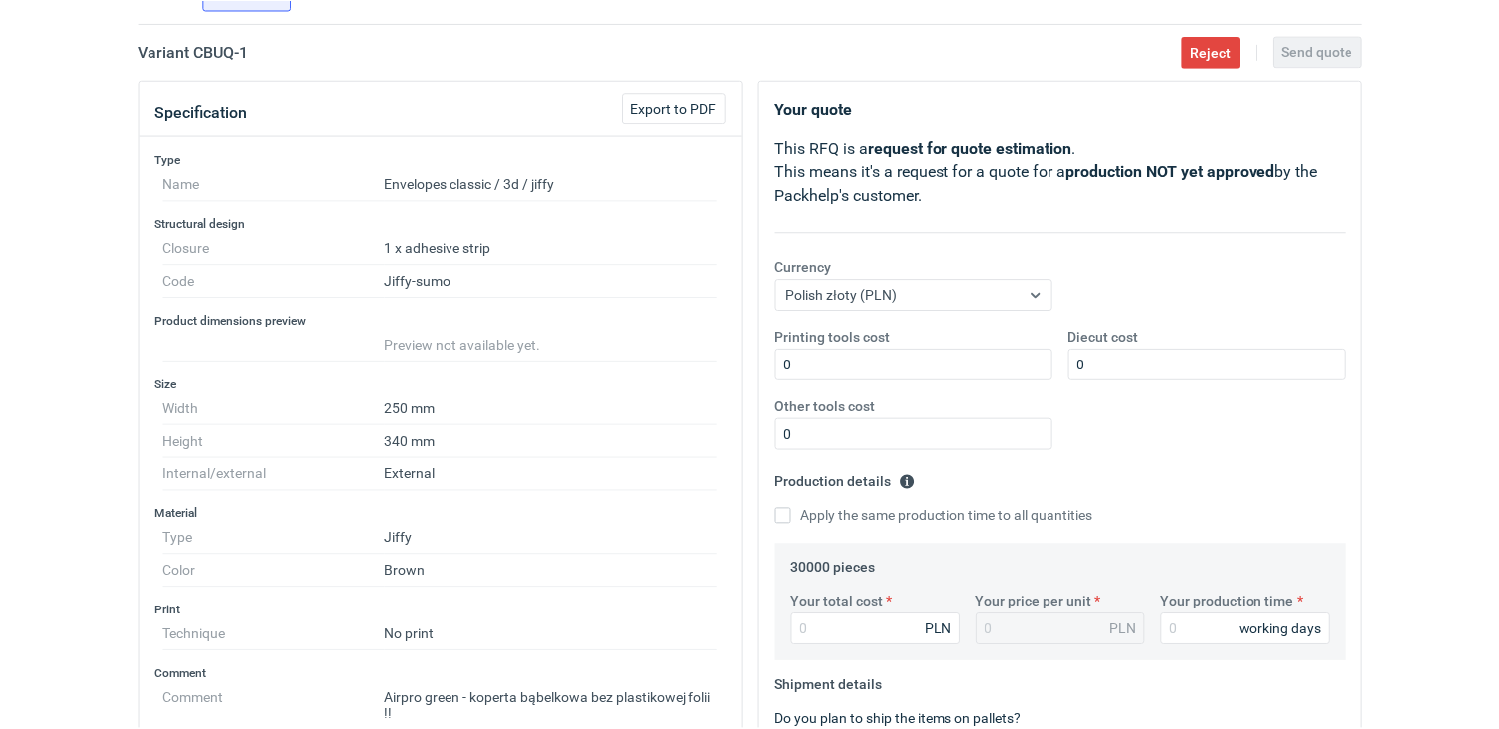
scroll to position [153, 0]
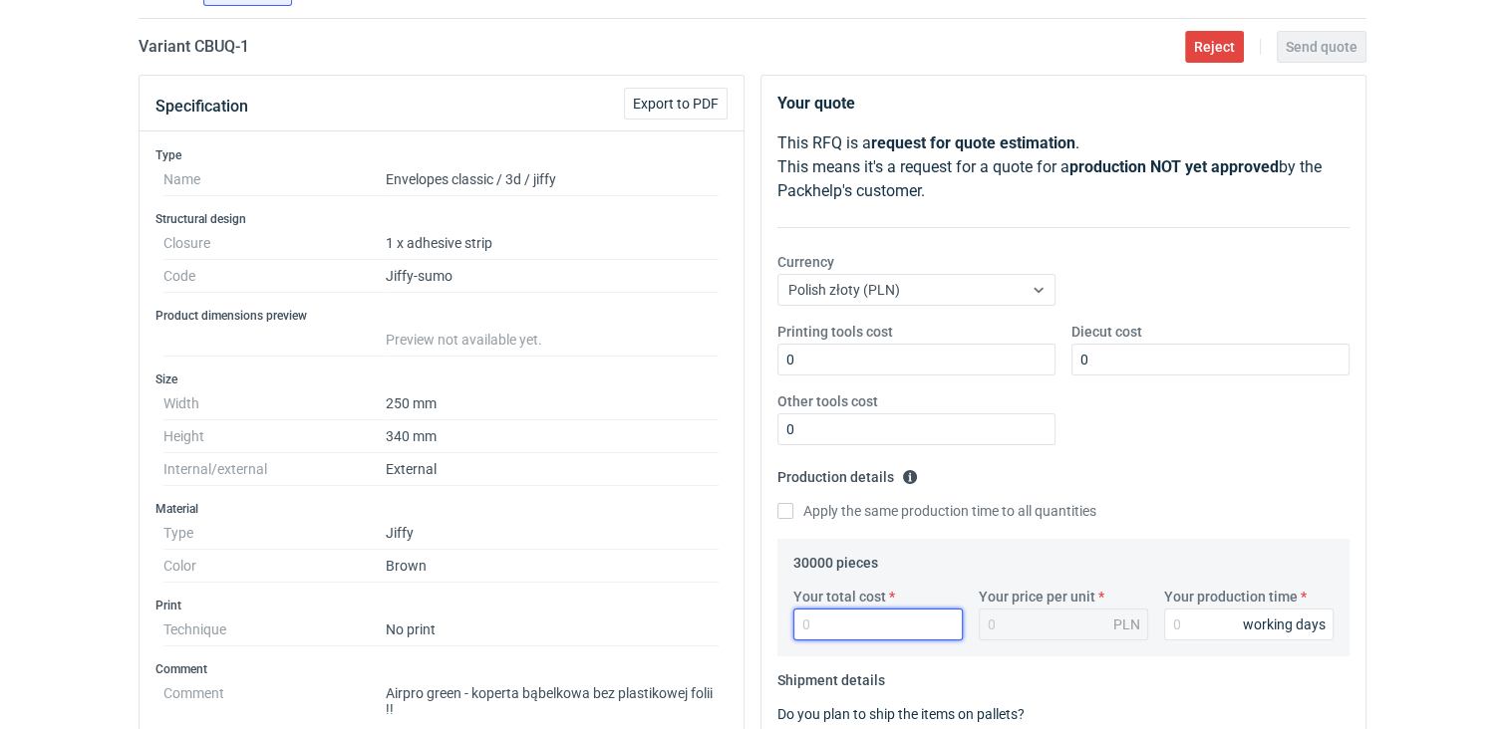
click at [838, 622] on input "Your total cost" at bounding box center [877, 625] width 169 height 32
type input "19200"
type input "0.64"
type input "19200"
click at [1224, 629] on input "Your production time" at bounding box center [1248, 625] width 169 height 32
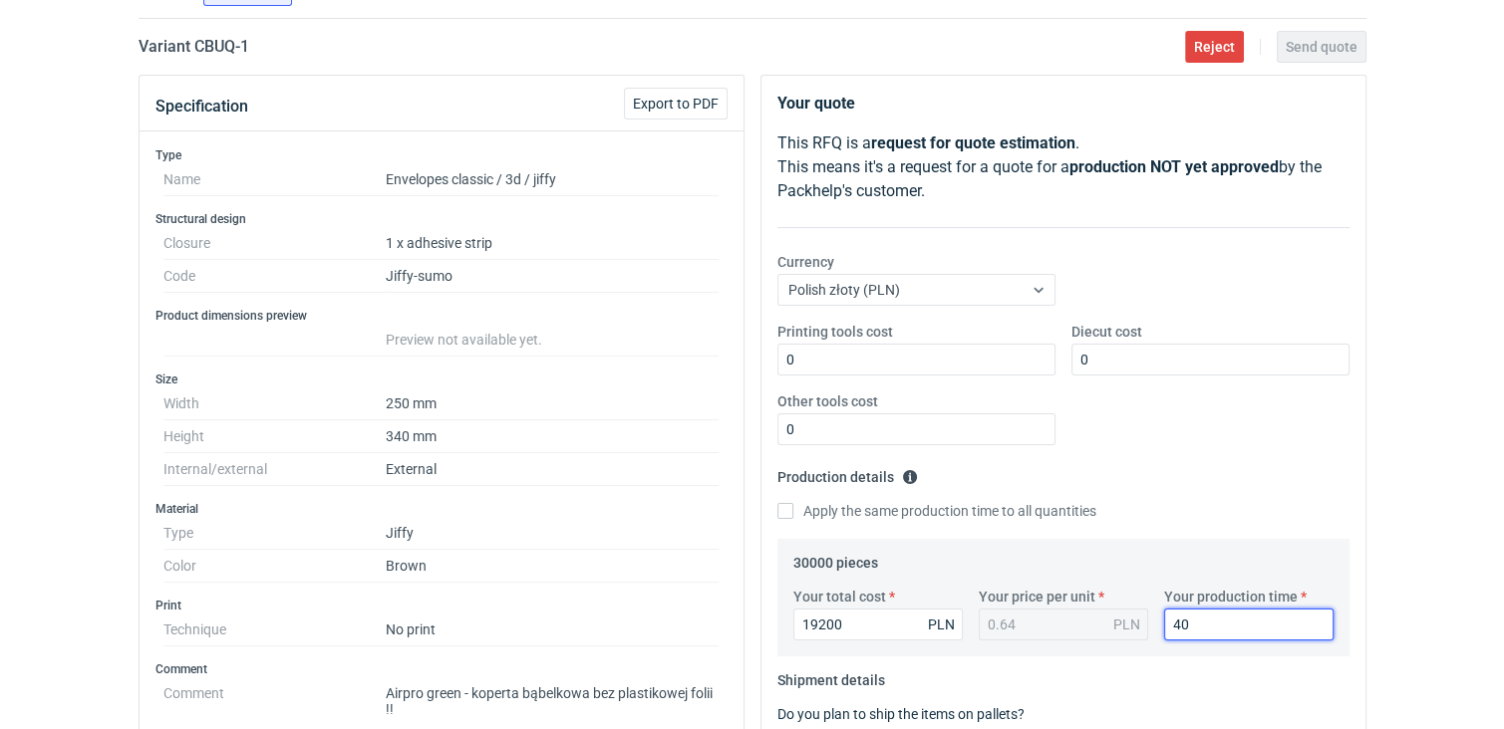
type input "40"
click at [825, 623] on input "19200" at bounding box center [877, 625] width 169 height 32
type input "1900"
type input "0.06"
type input "19500"
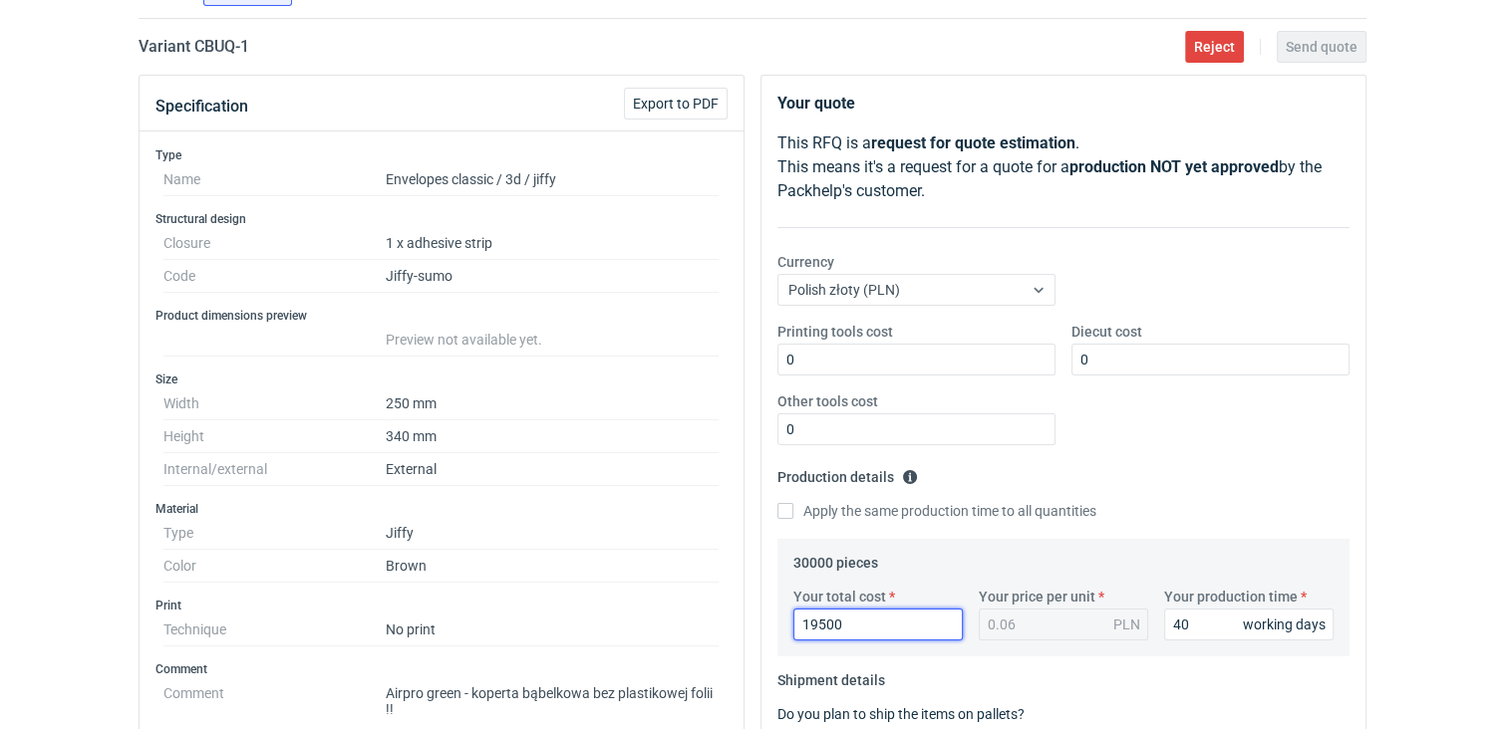
type input "0.65"
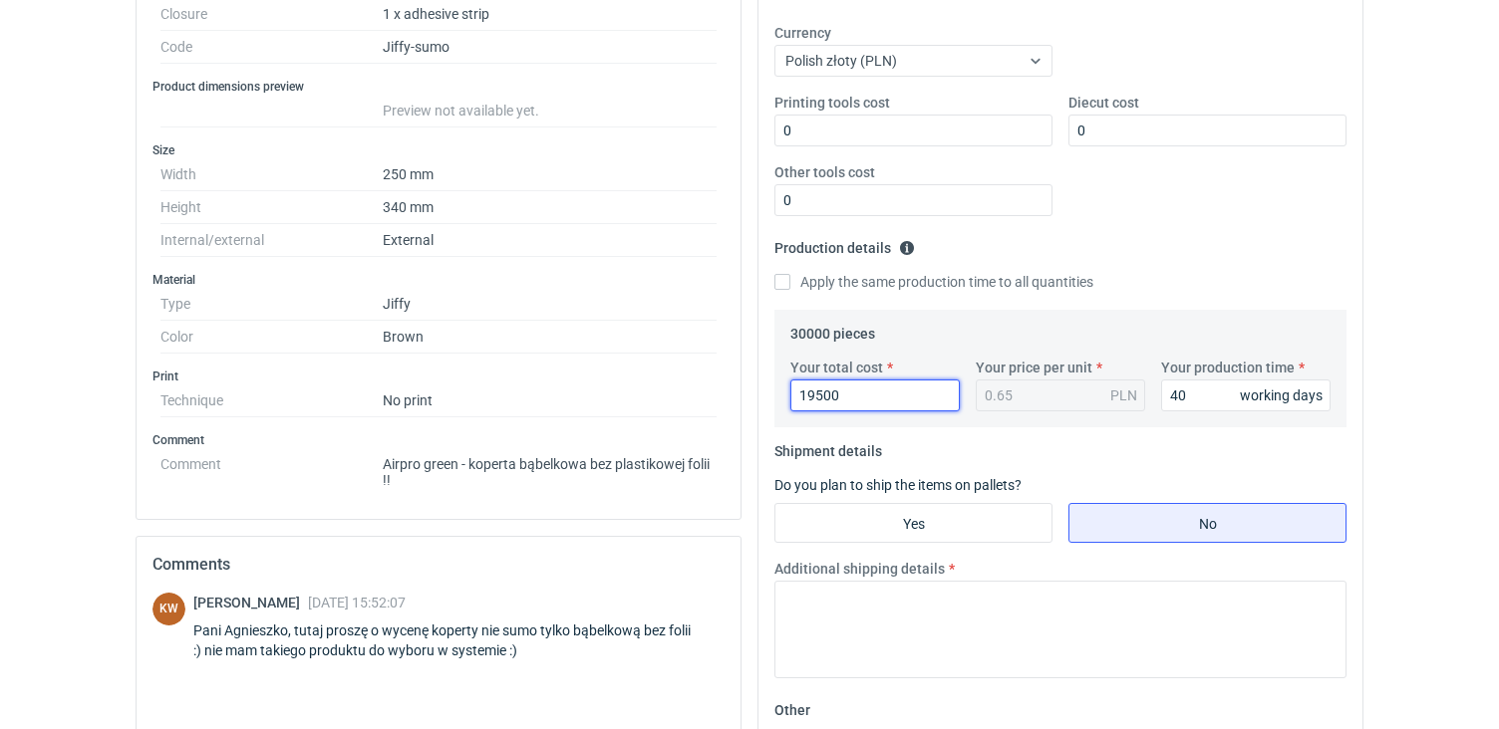
scroll to position [387, 0]
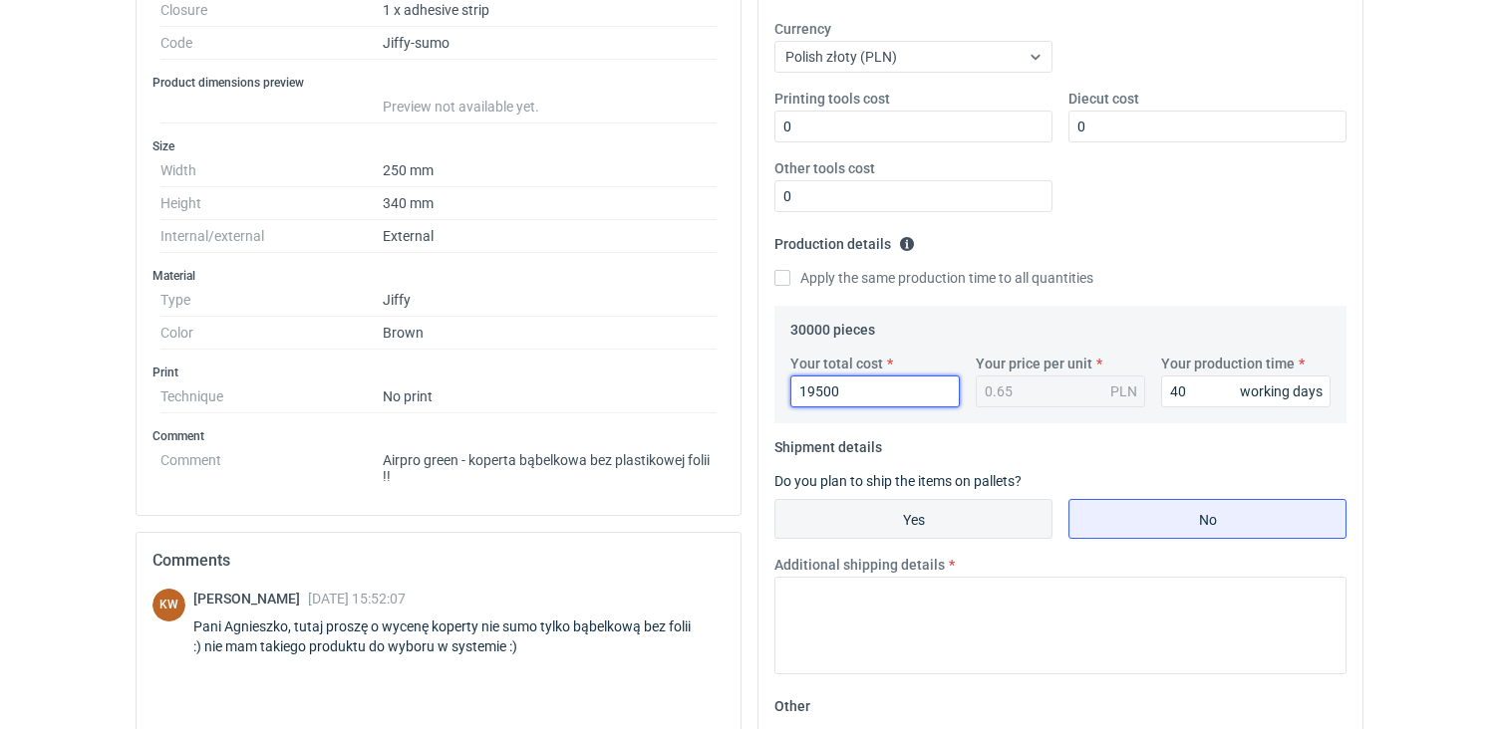
type input "19500"
click at [933, 519] on input "Yes" at bounding box center [913, 519] width 276 height 38
radio input "true"
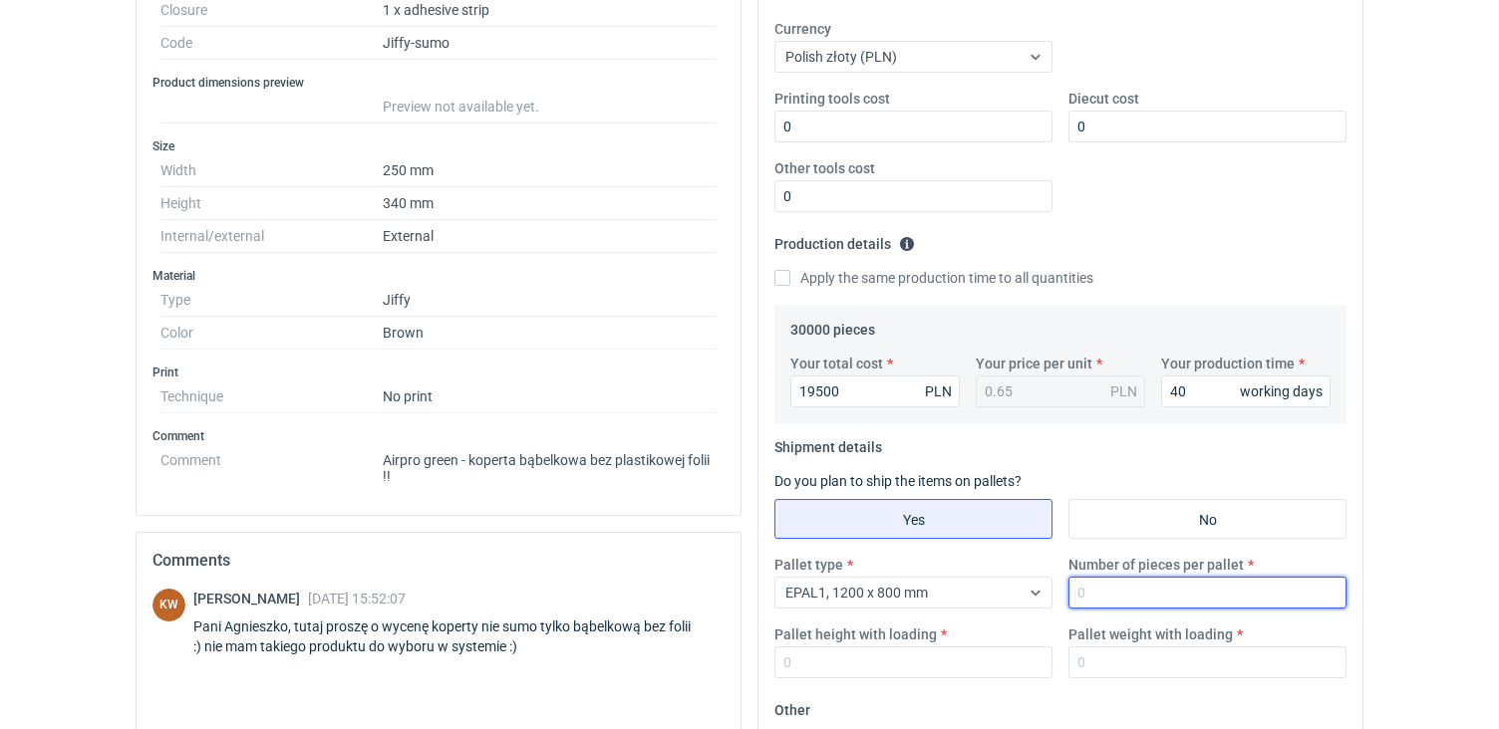
click at [1116, 595] on input "Number of pieces per pallet" at bounding box center [1207, 593] width 278 height 32
type input "2000"
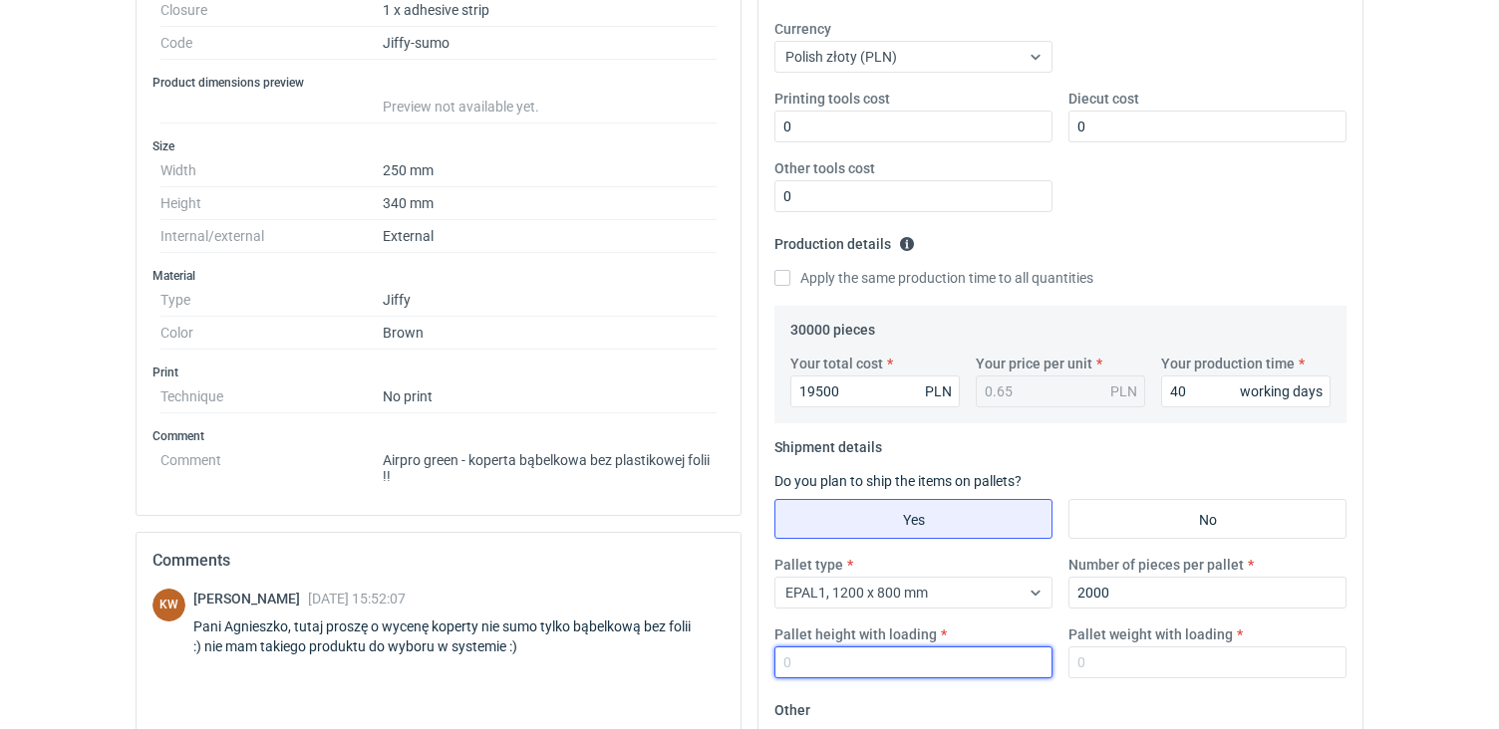
click at [859, 667] on input "Pallet height with loading" at bounding box center [913, 663] width 278 height 32
type input "143"
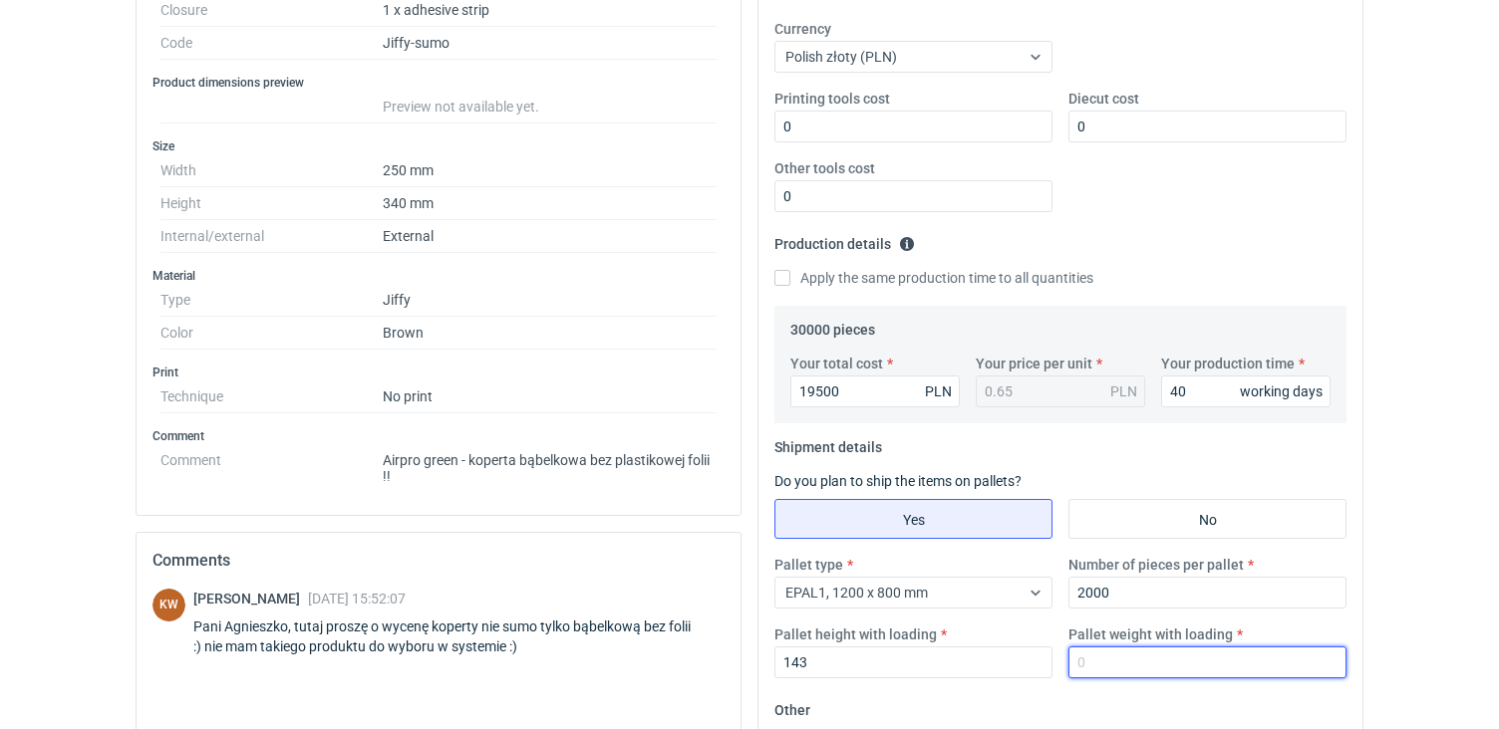
click at [1097, 669] on input "Pallet weight with loading" at bounding box center [1207, 663] width 278 height 32
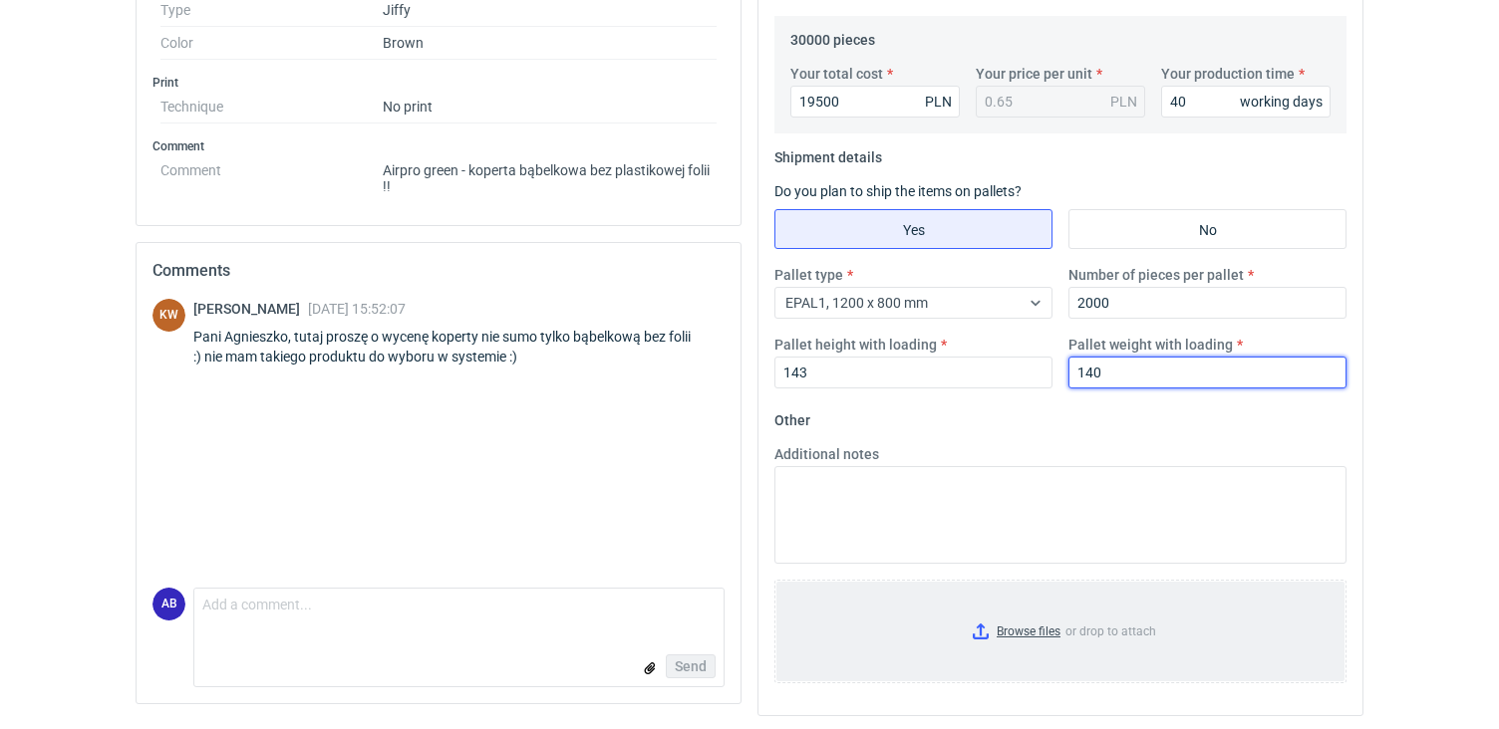
type input "140"
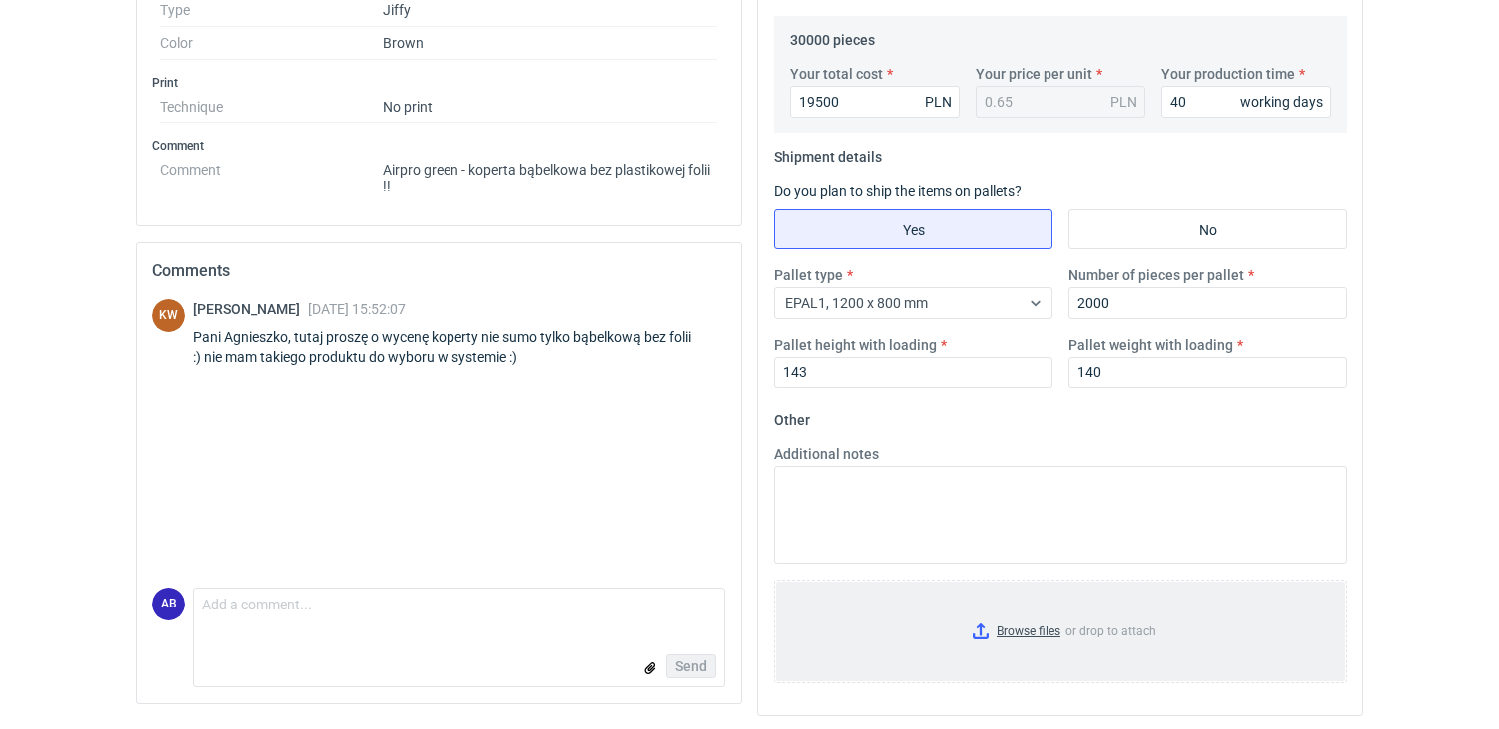
click at [977, 628] on input "Browse files or drop to attach" at bounding box center [1060, 632] width 568 height 100
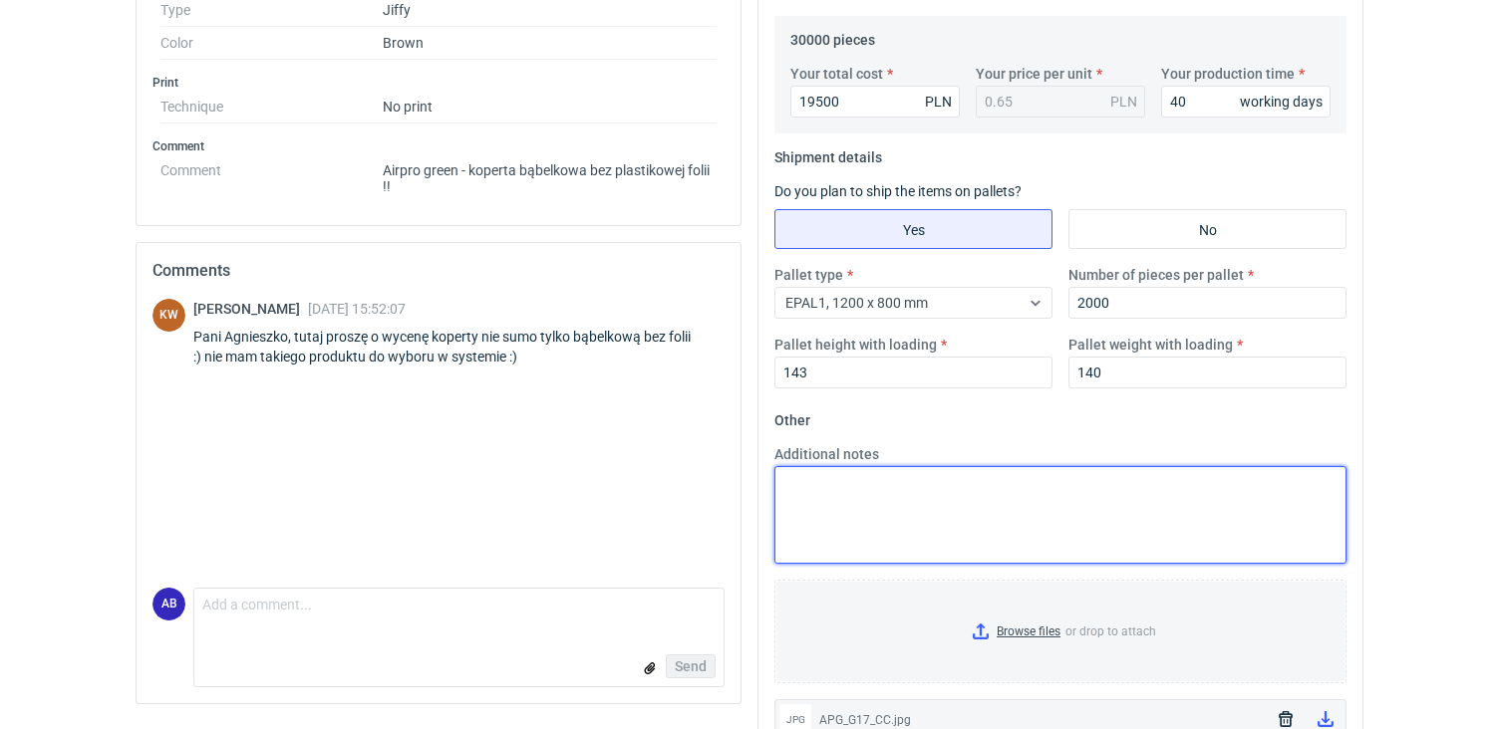
click at [875, 492] on textarea "Additional notes" at bounding box center [1060, 515] width 572 height 98
type textarea "Końcowy termin będzie potwierdzony po akceptacji wyceny !"
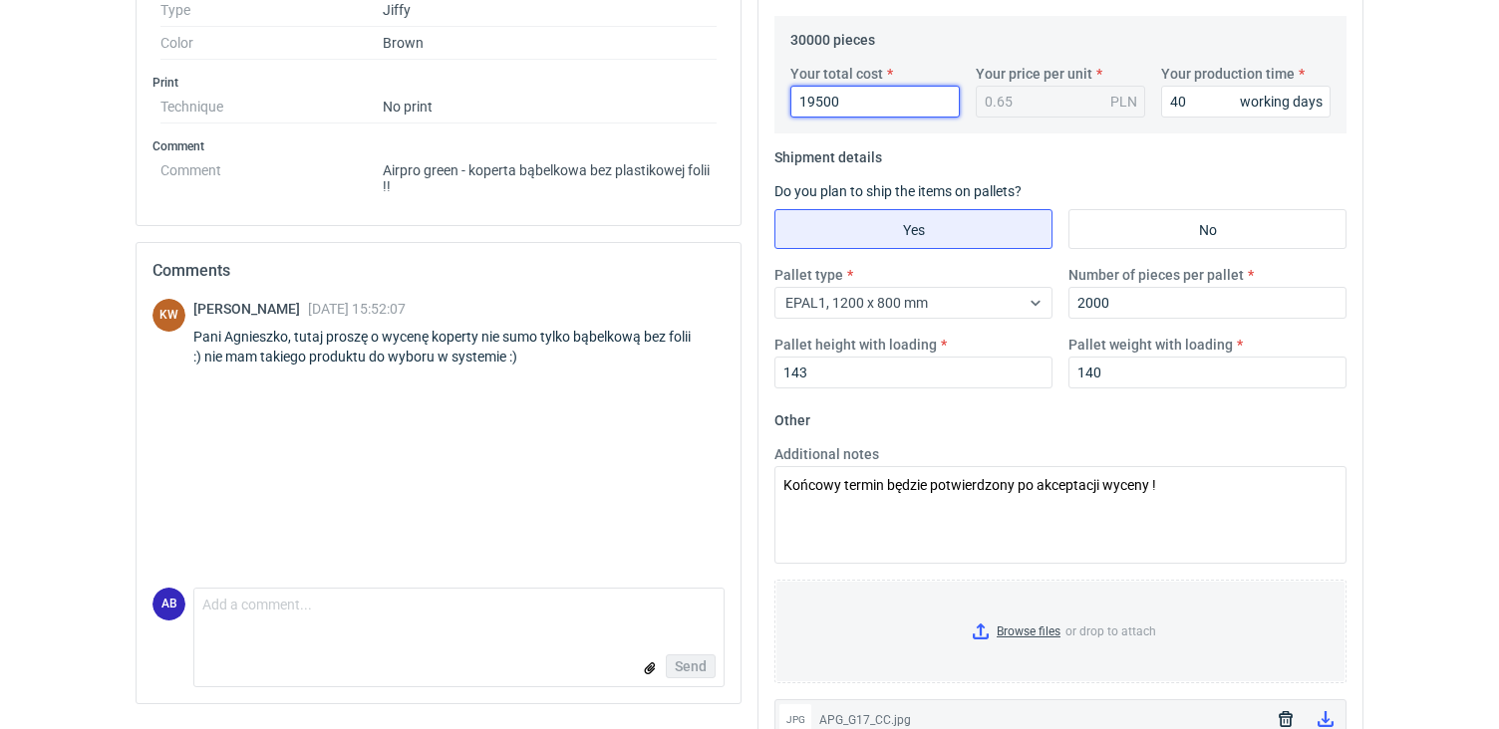
click at [838, 102] on input "19500" at bounding box center [874, 102] width 169 height 32
type input "1"
type input "201"
type input "0.01"
type input "20100"
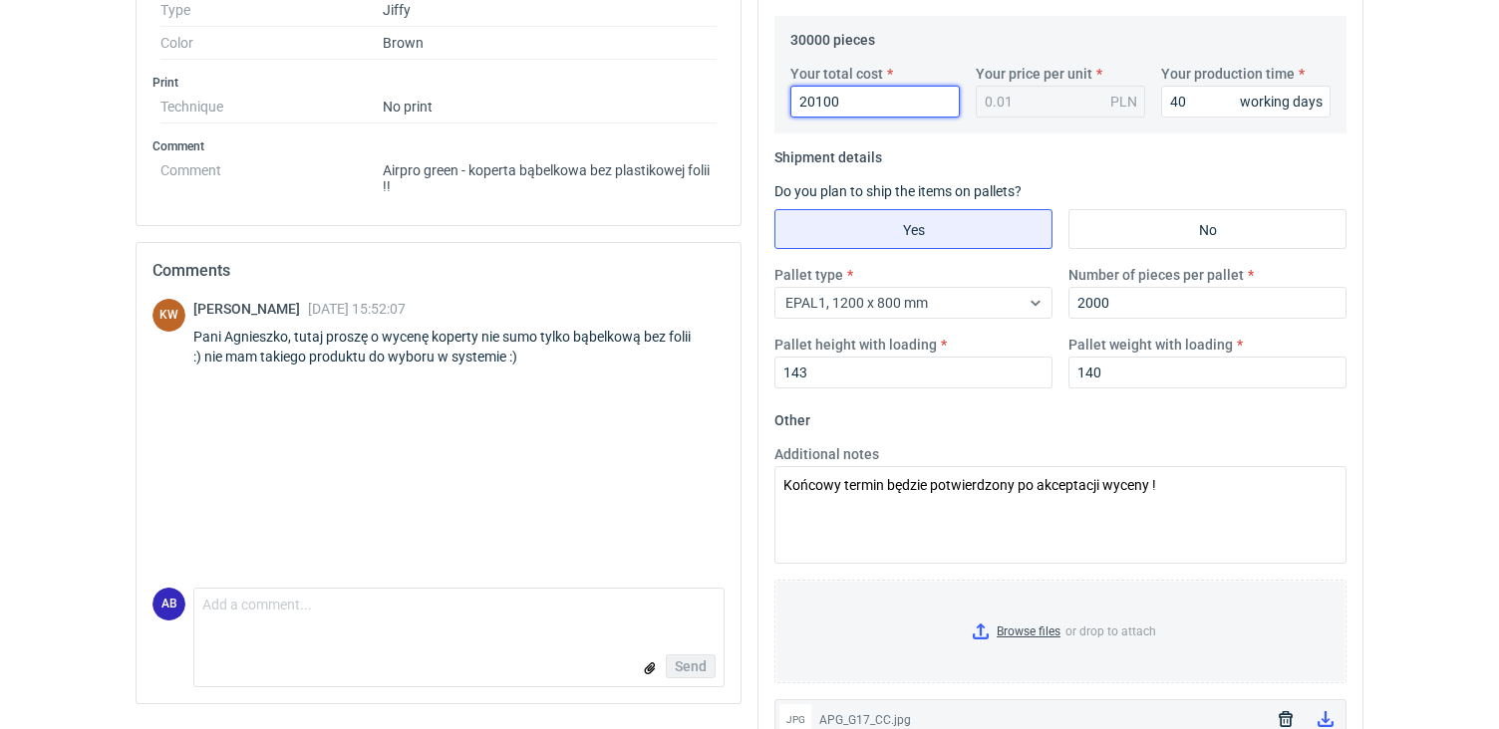
type input "0.67"
type input "20100"
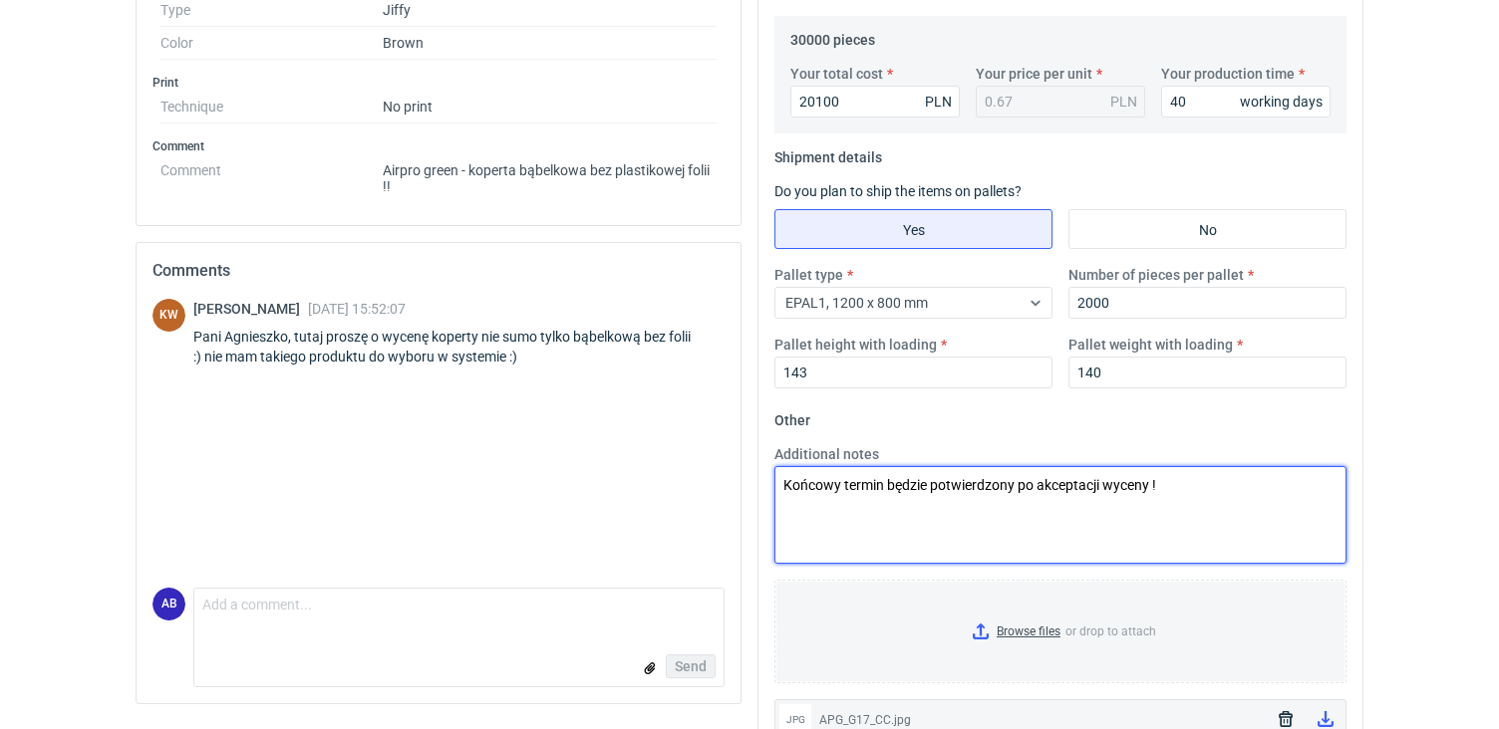
click at [911, 537] on textarea "Końcowy termin będzie potwierdzony po akceptacji wyceny !" at bounding box center [1060, 515] width 572 height 98
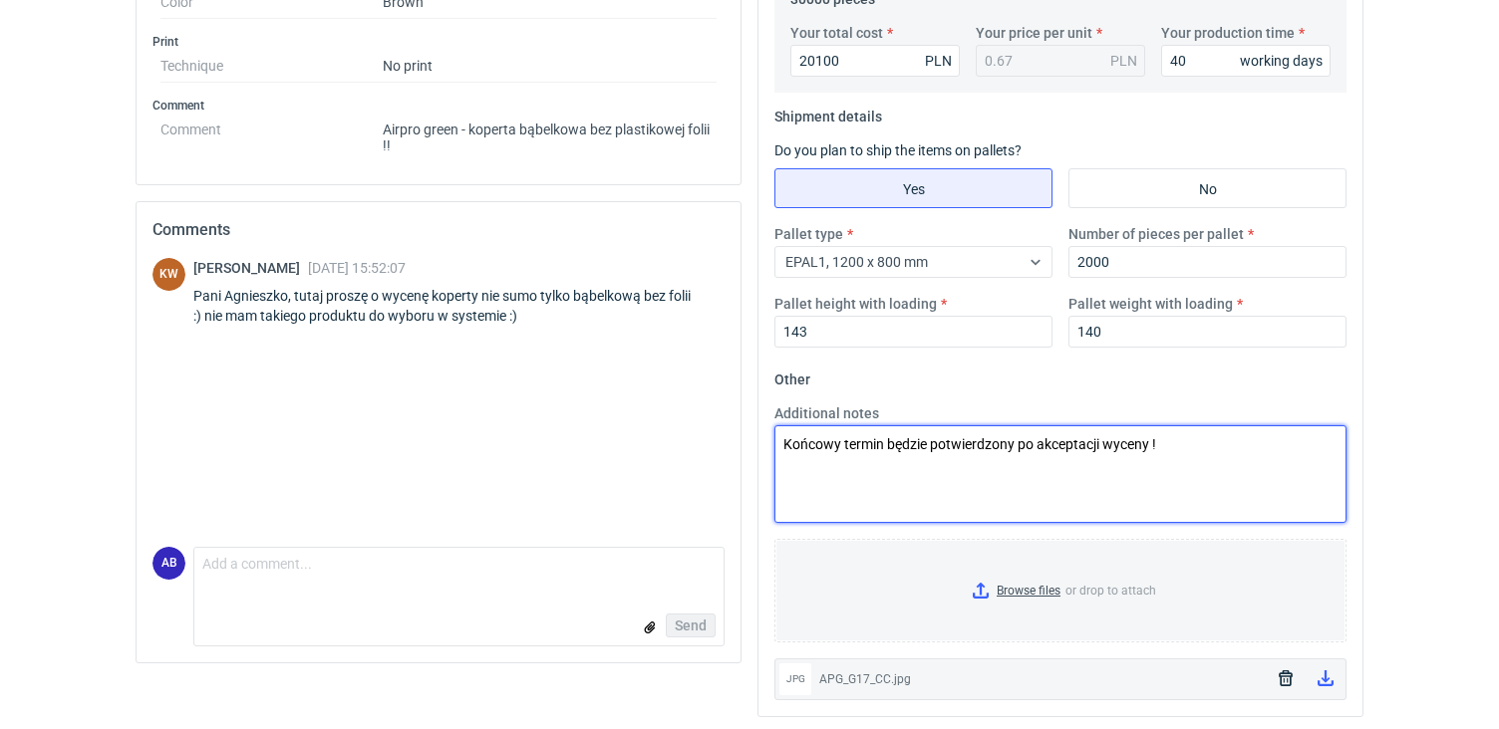
scroll to position [0, 0]
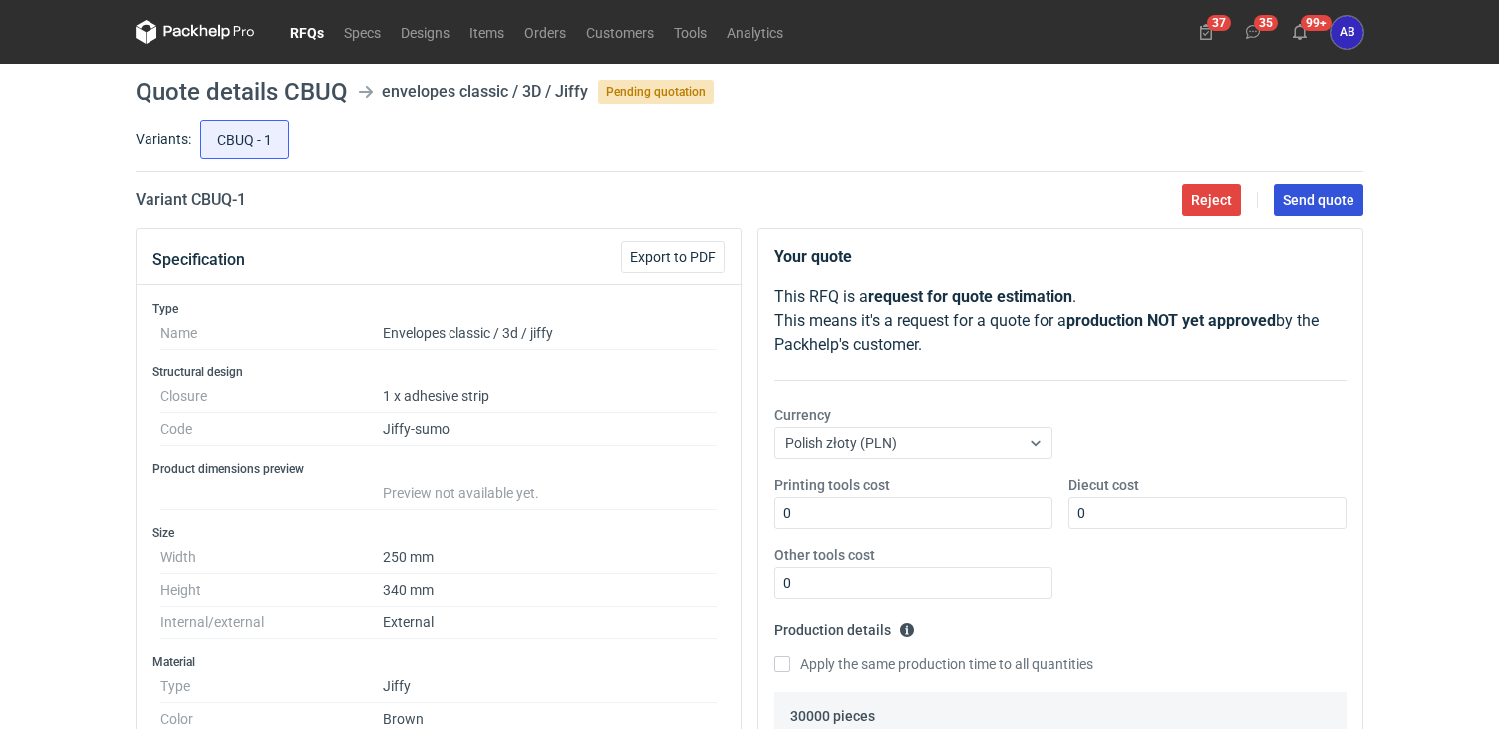
click at [1308, 198] on span "Send quote" at bounding box center [1318, 200] width 72 height 14
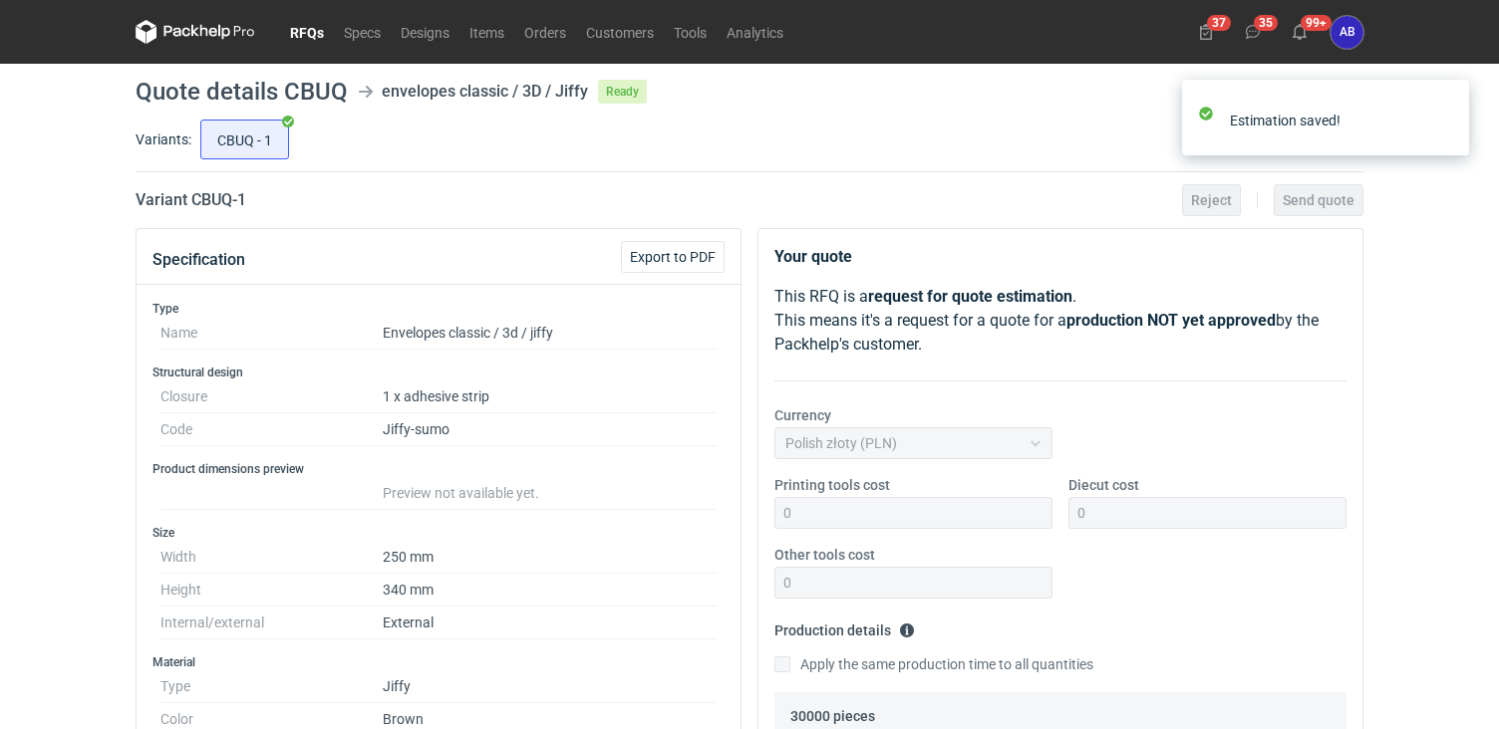
click at [319, 31] on link "RFQs" at bounding box center [307, 32] width 54 height 24
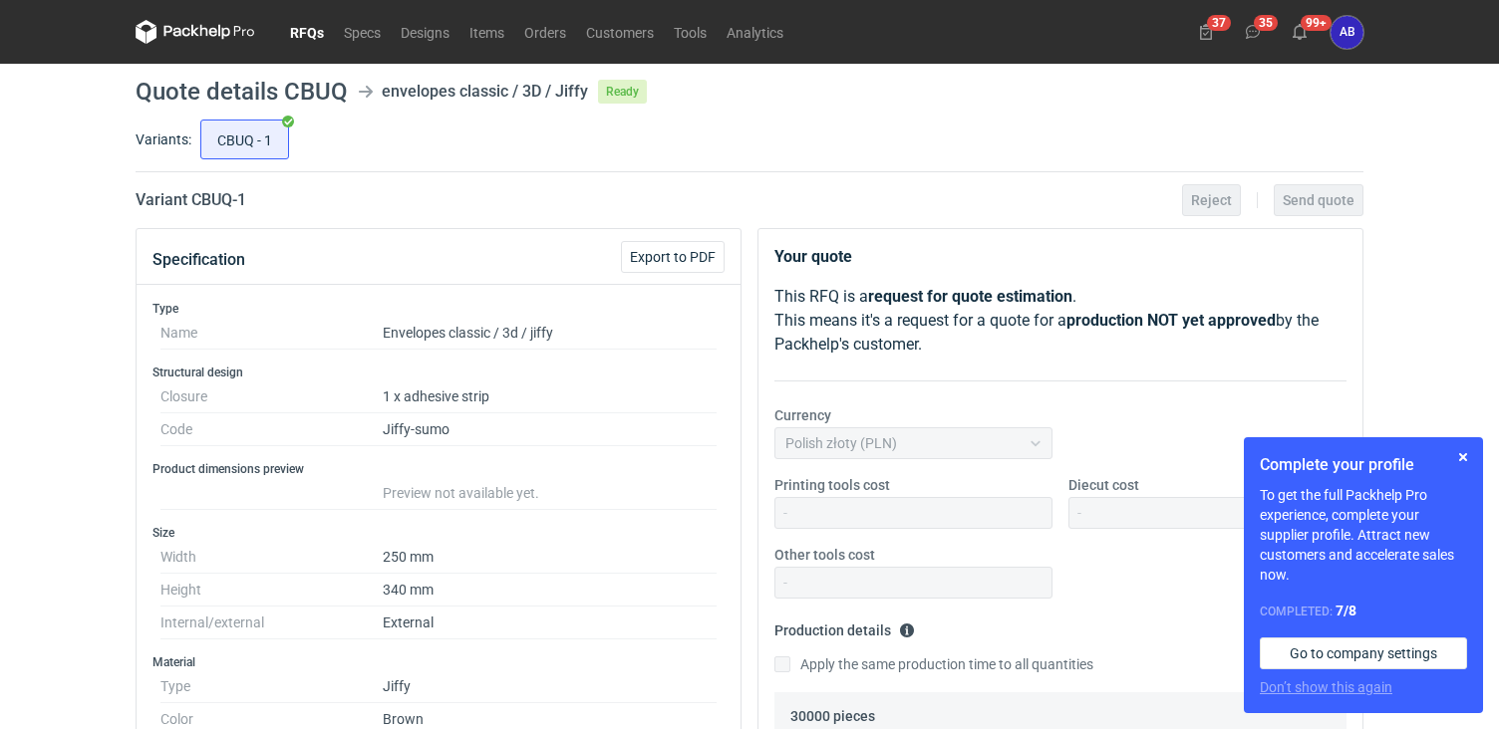
click at [313, 33] on link "RFQs" at bounding box center [307, 32] width 54 height 24
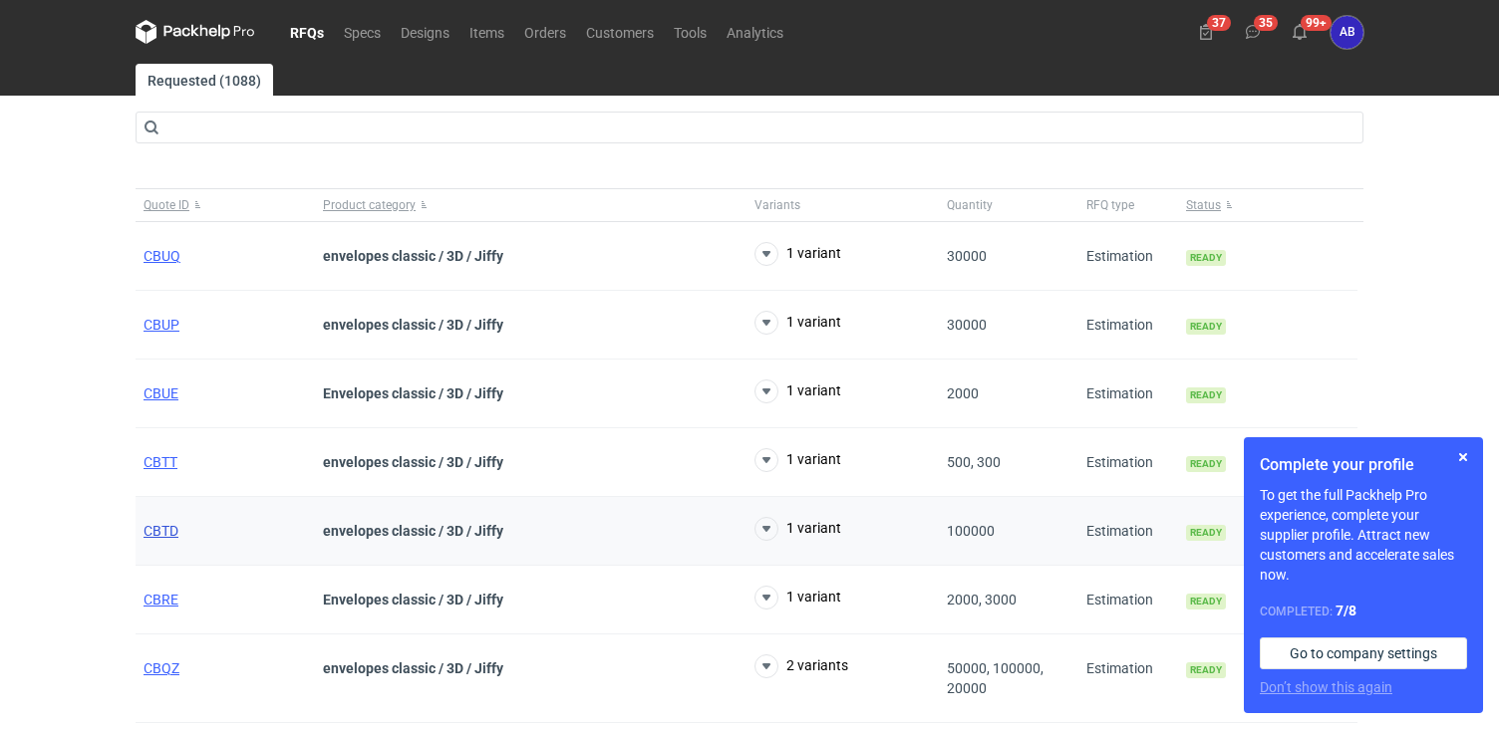
click at [161, 532] on span "CBTD" at bounding box center [160, 531] width 35 height 16
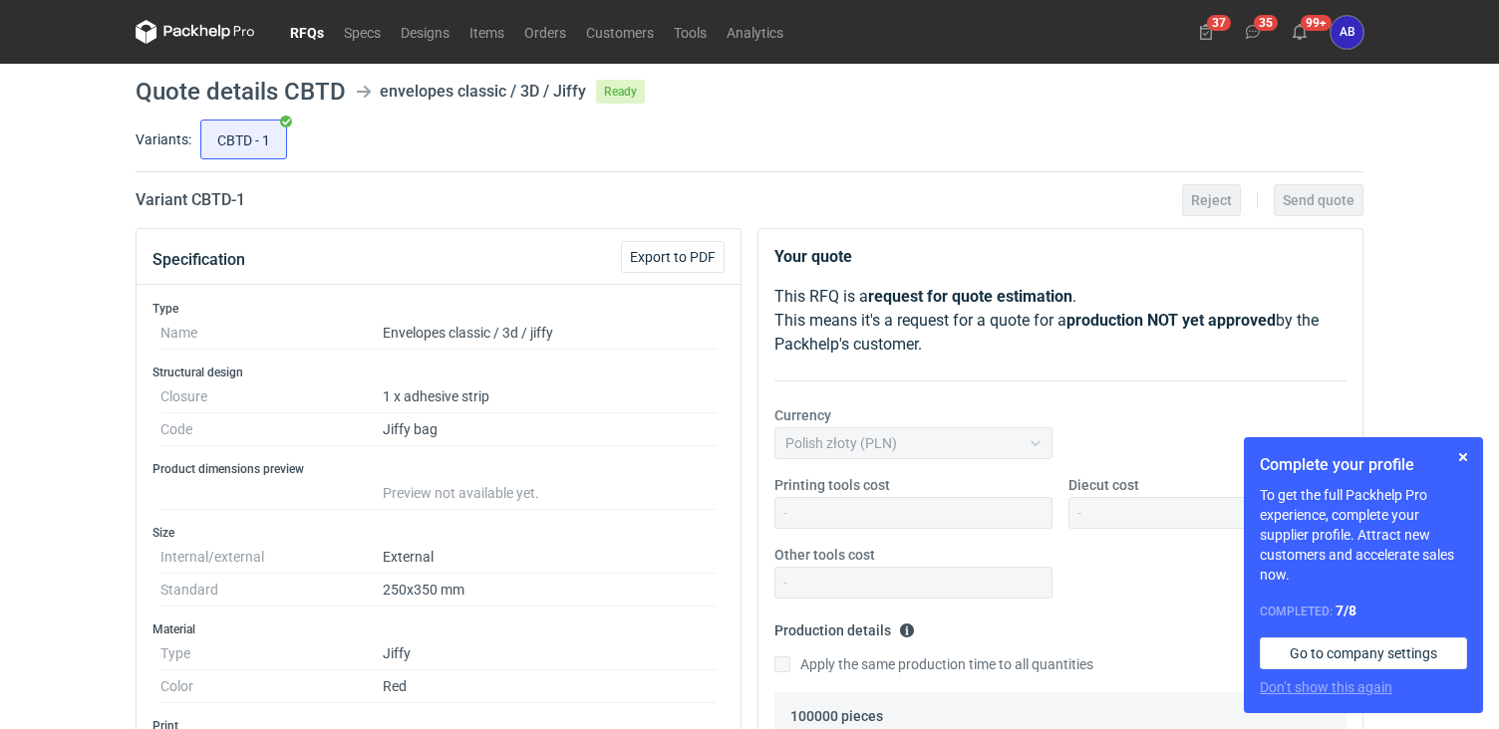
scroll to position [633, 0]
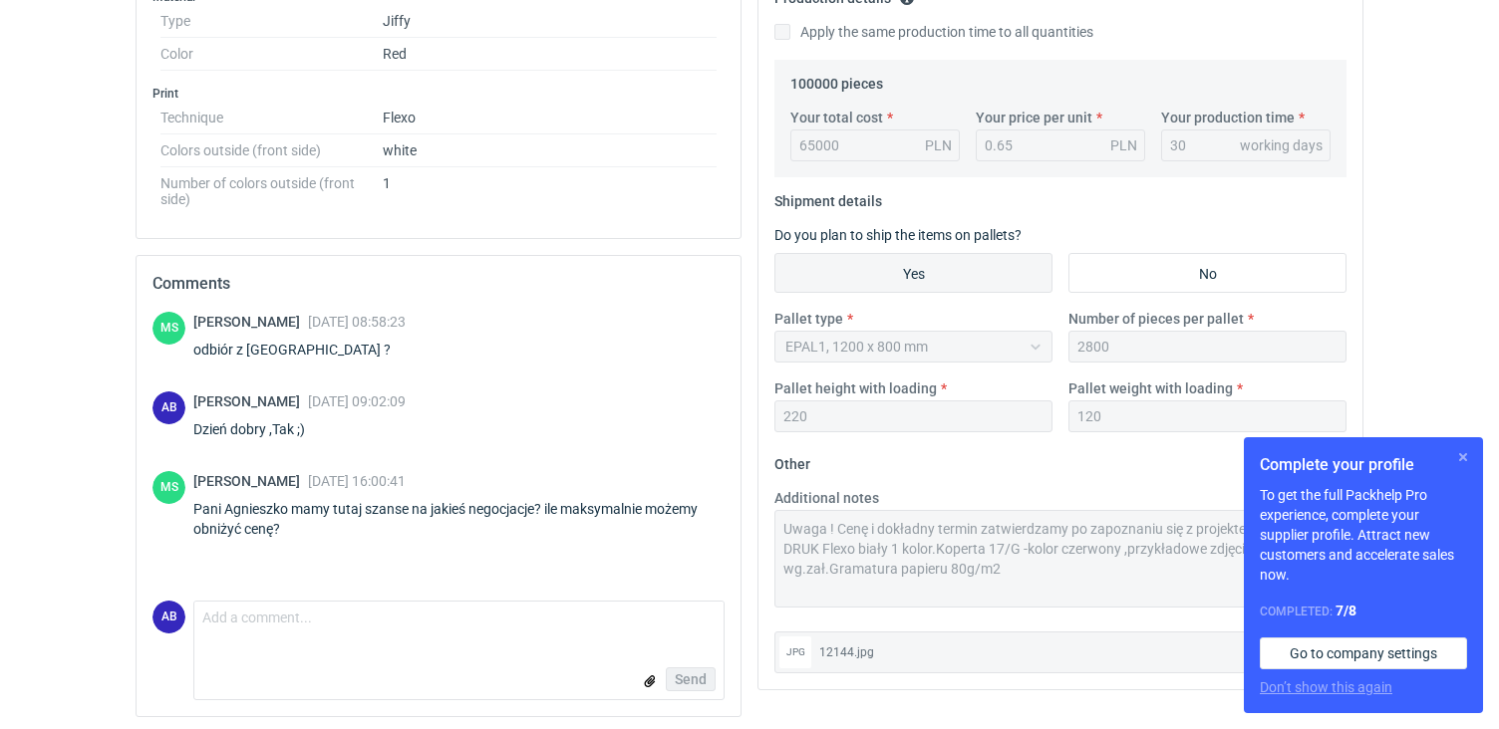
click at [1461, 457] on button "button" at bounding box center [1463, 457] width 24 height 24
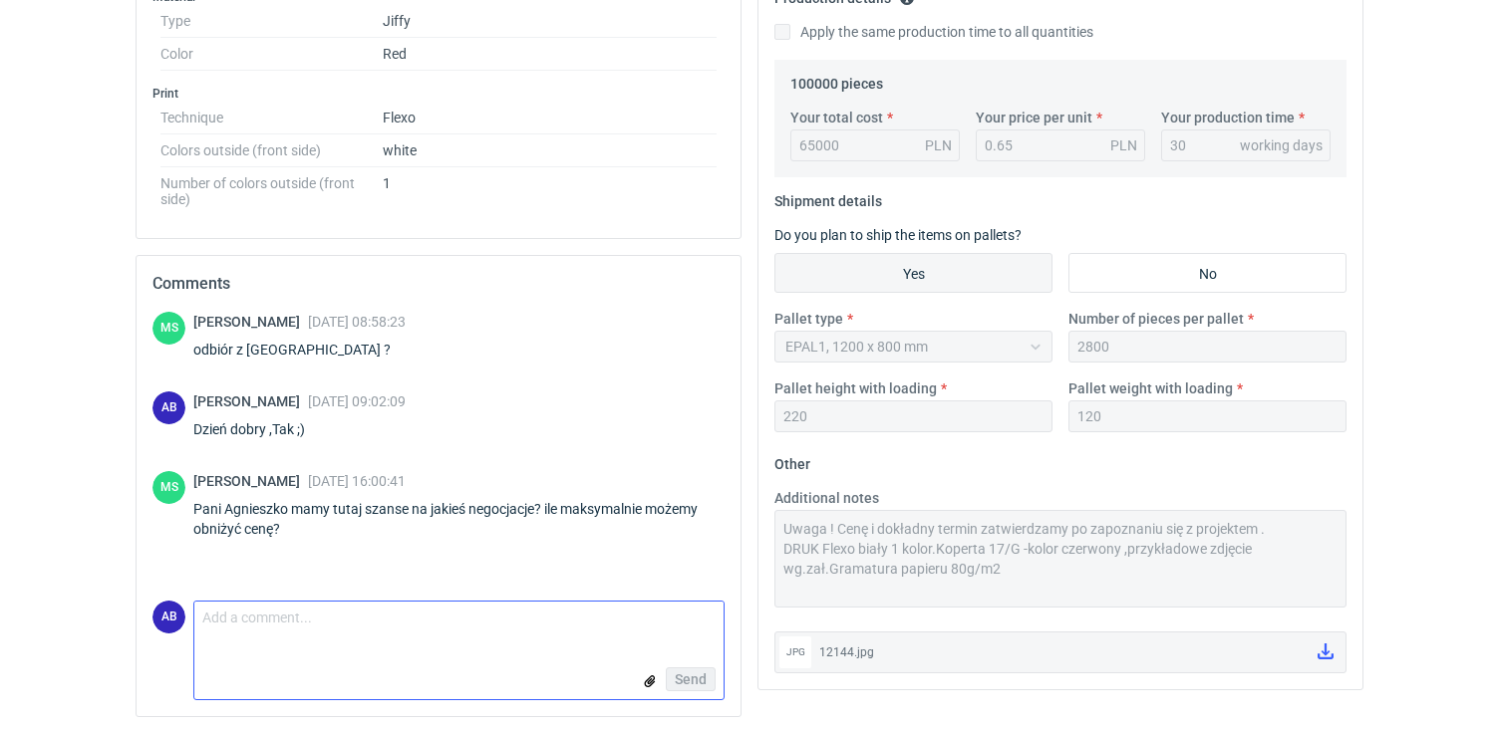
click at [287, 638] on textarea "Comment message" at bounding box center [458, 623] width 529 height 42
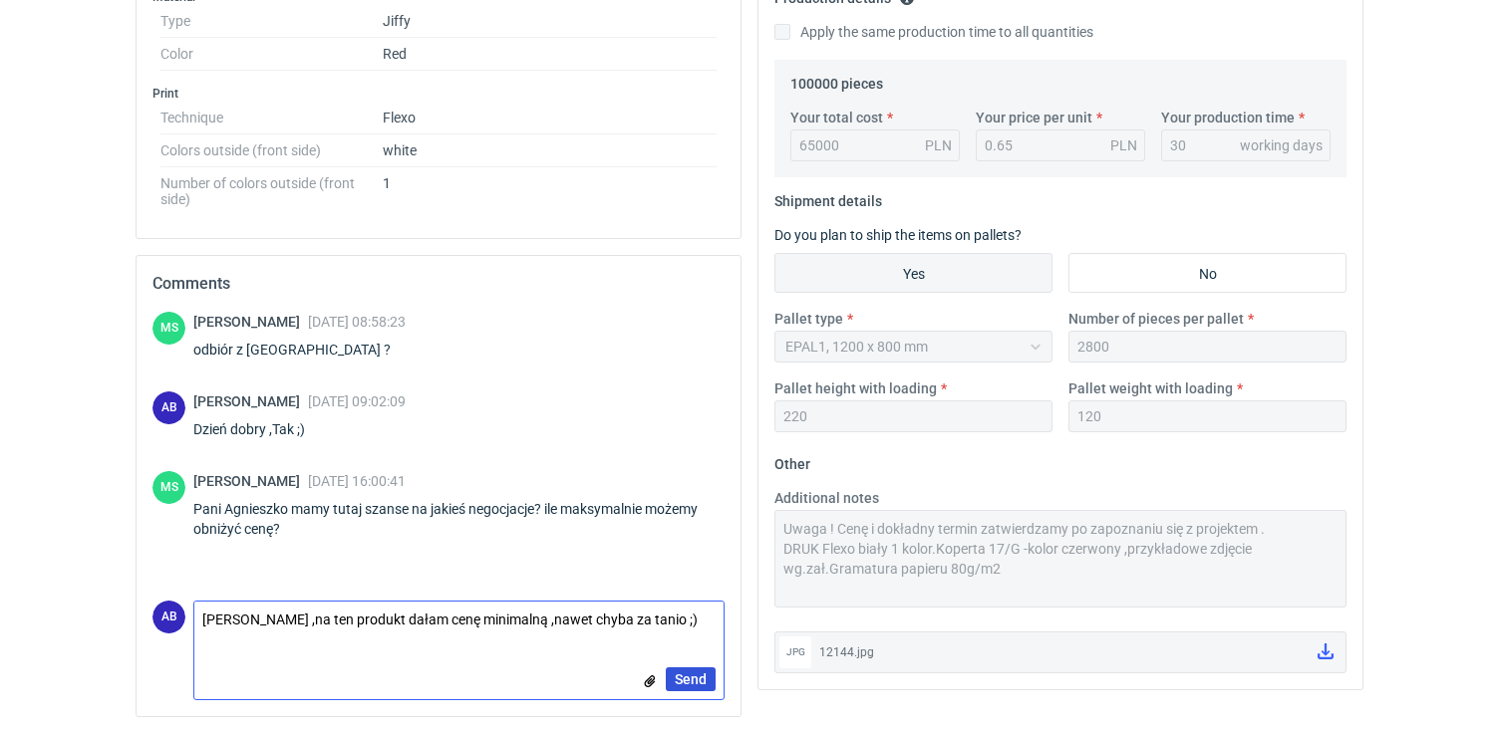
type textarea "Panie Maćku ,na ten produkt dałam cenę minimalną ,nawet chyba za tanio ;)"
click at [696, 681] on span "Send" at bounding box center [691, 680] width 32 height 14
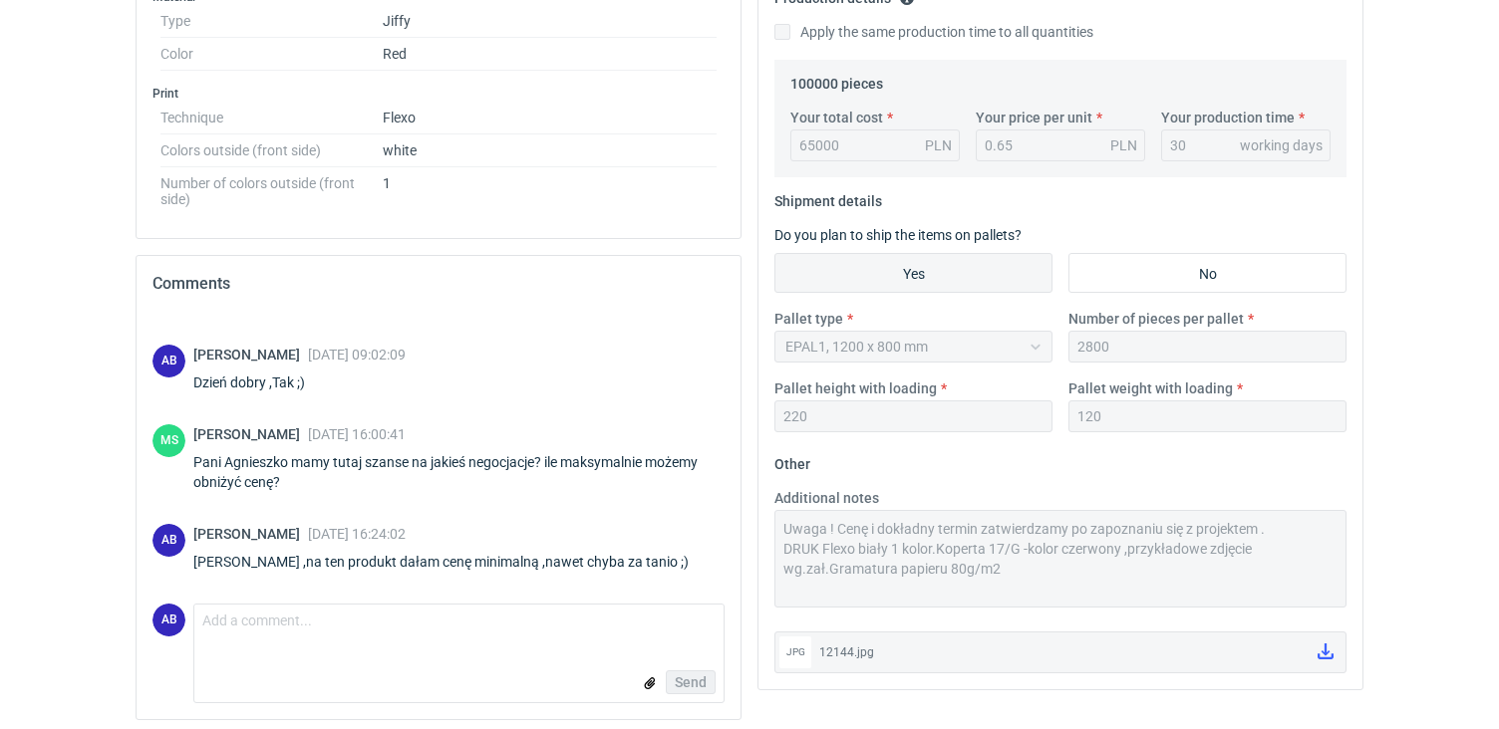
scroll to position [0, 0]
